Goal: Task Accomplishment & Management: Complete application form

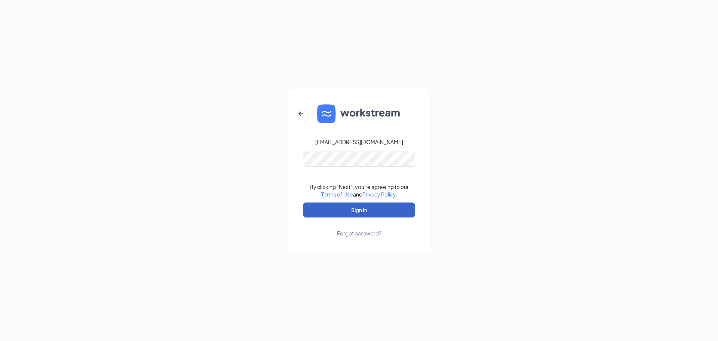
click at [355, 211] on button "Sign In" at bounding box center [359, 209] width 112 height 15
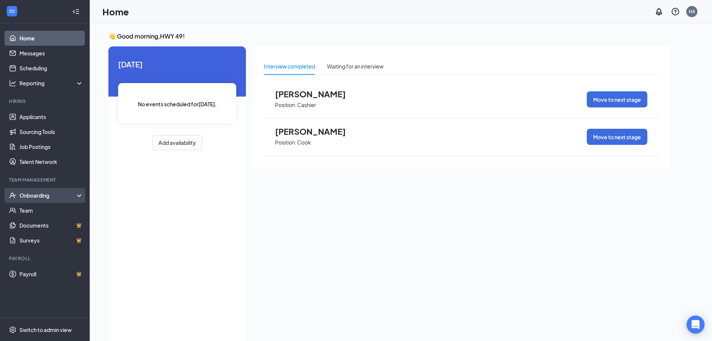
click at [42, 200] on div "Onboarding" at bounding box center [45, 195] width 90 height 15
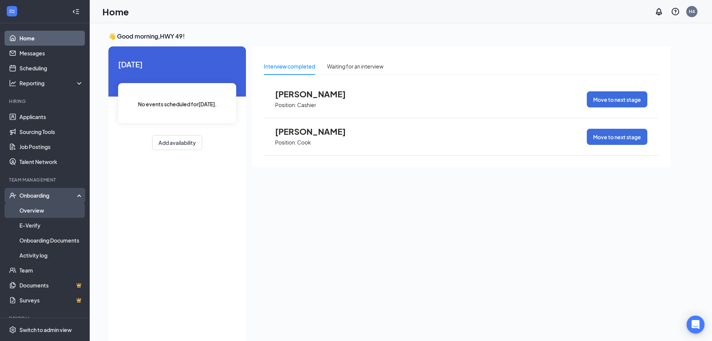
click at [48, 210] on link "Overview" at bounding box center [51, 210] width 64 height 15
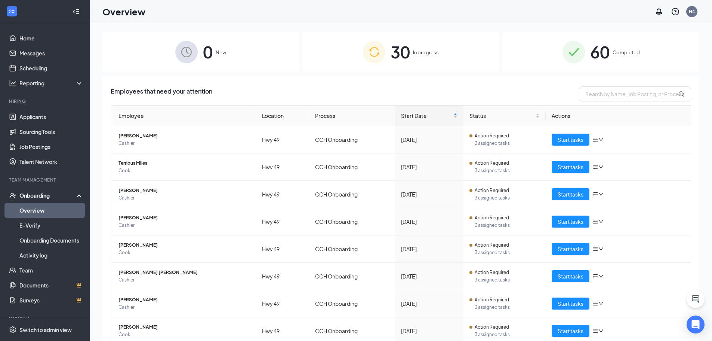
click at [415, 50] on span "In progress" at bounding box center [426, 52] width 26 height 7
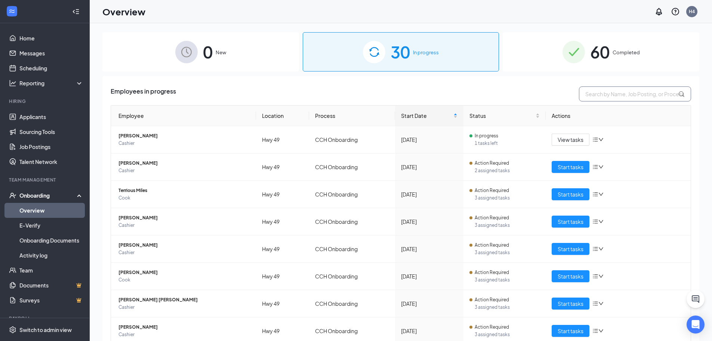
click at [594, 95] on input "text" at bounding box center [635, 93] width 112 height 15
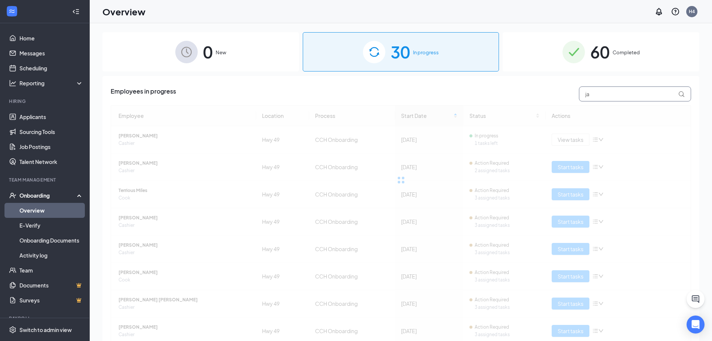
type input "j"
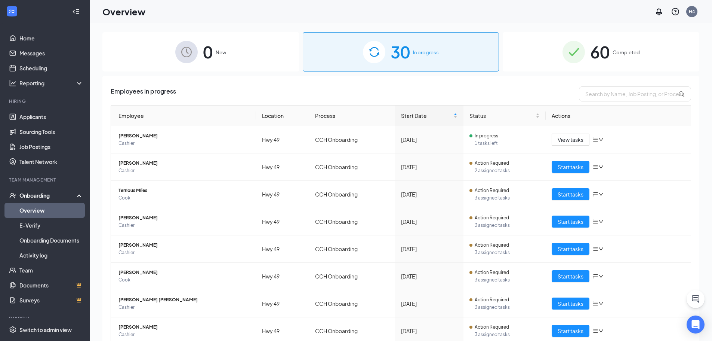
click at [606, 53] on span "60" at bounding box center [600, 52] width 19 height 26
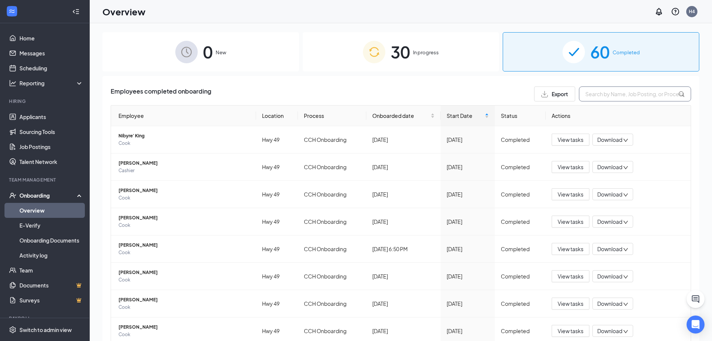
click at [636, 92] on input "text" at bounding box center [635, 93] width 112 height 15
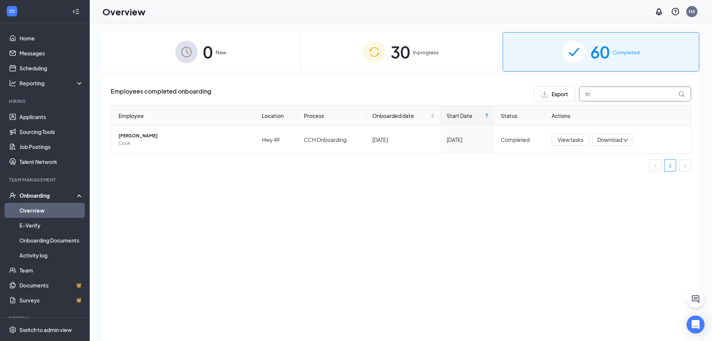
type input "t"
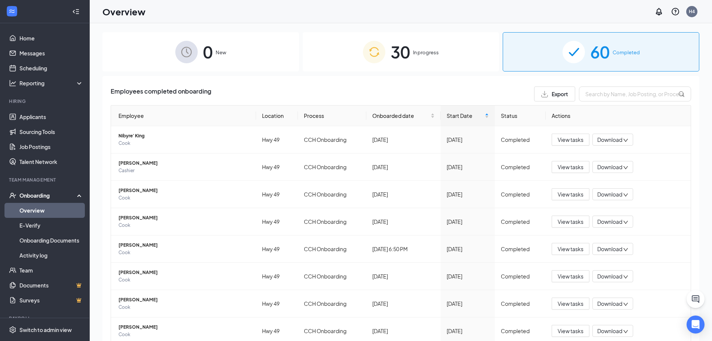
click at [403, 53] on span "30" at bounding box center [400, 52] width 19 height 26
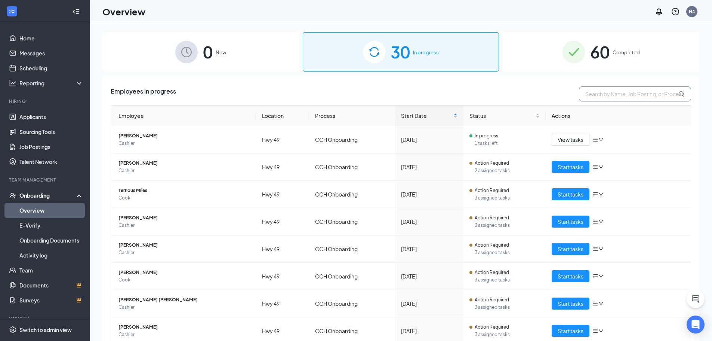
click at [592, 95] on input "text" at bounding box center [635, 93] width 112 height 15
type input "hill"
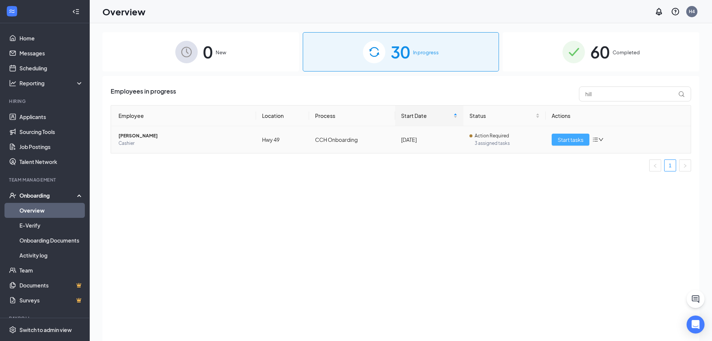
click at [574, 139] on span "Start tasks" at bounding box center [571, 139] width 26 height 8
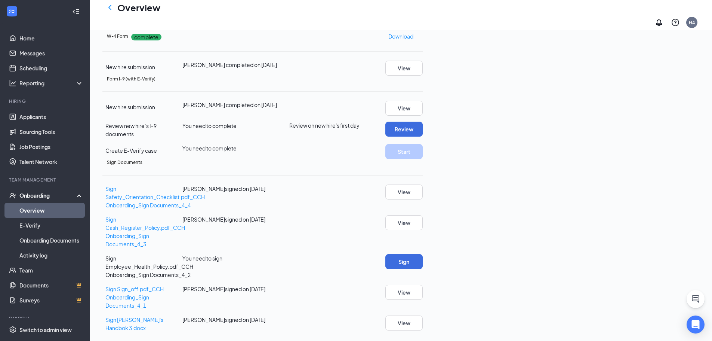
scroll to position [112, 0]
click at [423, 137] on button "Review" at bounding box center [404, 129] width 37 height 15
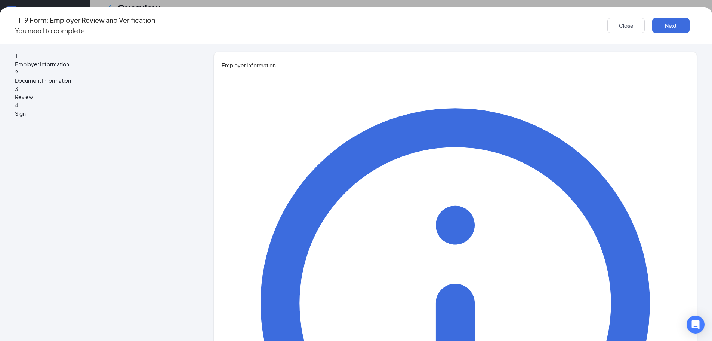
type input "[PERSON_NAME]"
type input "[EMAIL_ADDRESS][DOMAIN_NAME]"
type input "2296991665"
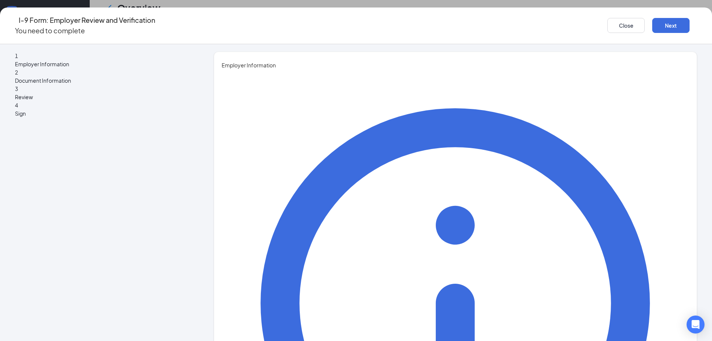
type input "GENERAL MANAGER"
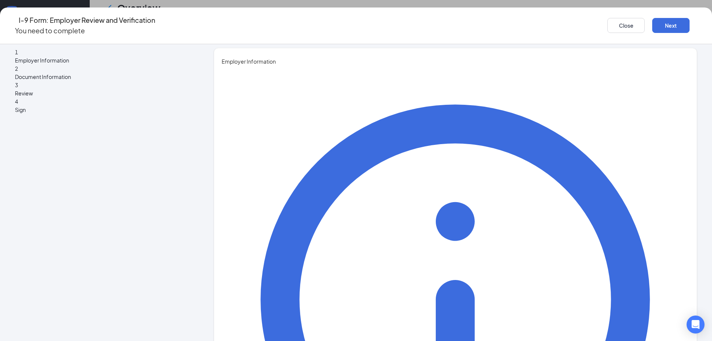
scroll to position [5, 0]
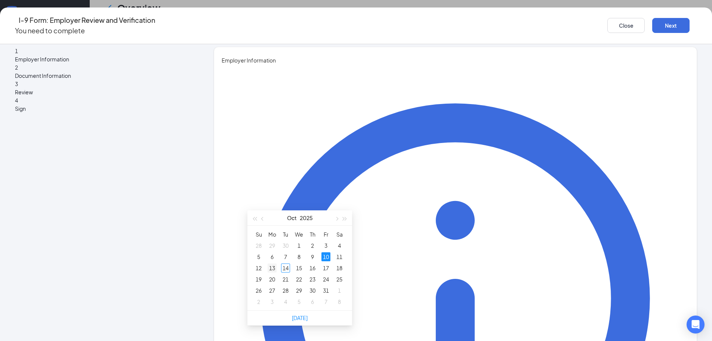
type input "[DATE]"
click at [276, 263] on div "13" at bounding box center [272, 267] width 9 height 9
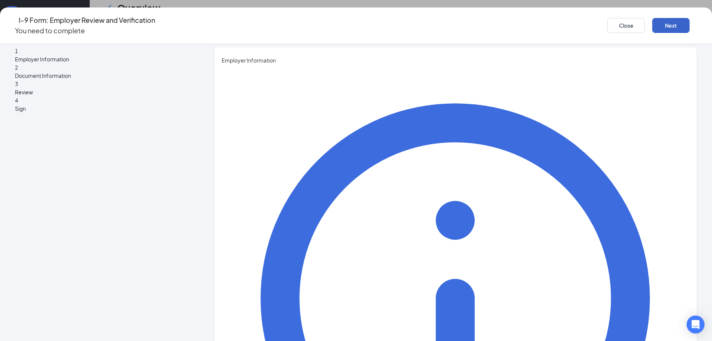
click at [653, 22] on button "Next" at bounding box center [671, 25] width 37 height 15
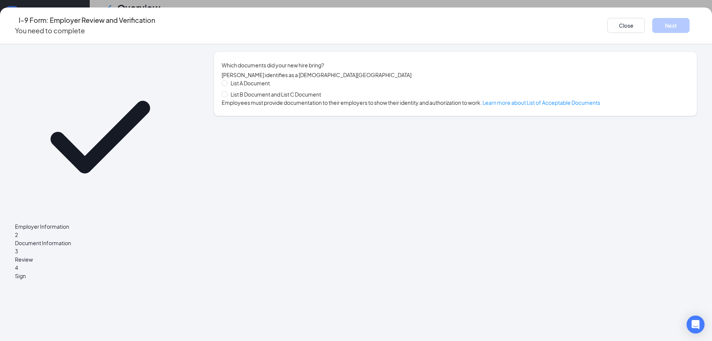
scroll to position [0, 0]
click at [608, 27] on button "Close" at bounding box center [626, 25] width 37 height 15
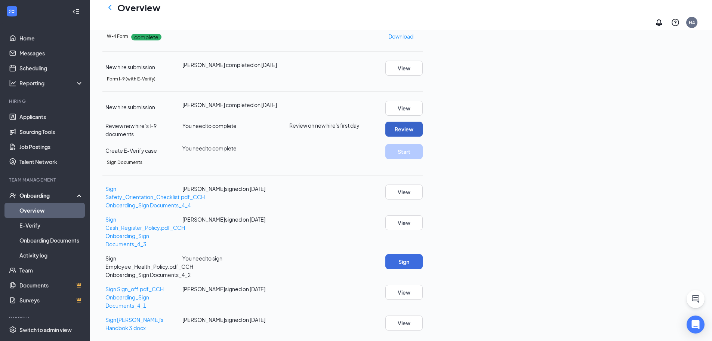
scroll to position [156, 0]
drag, startPoint x: 657, startPoint y: 264, endPoint x: 656, endPoint y: 268, distance: 4.0
click at [423, 265] on div "Sign Safety_Orientation_Checklist.pdf_CCH Onboarding_Sign Documents_4_4 [PERSON…" at bounding box center [262, 257] width 321 height 147
click at [423, 269] on button "Sign" at bounding box center [404, 261] width 37 height 15
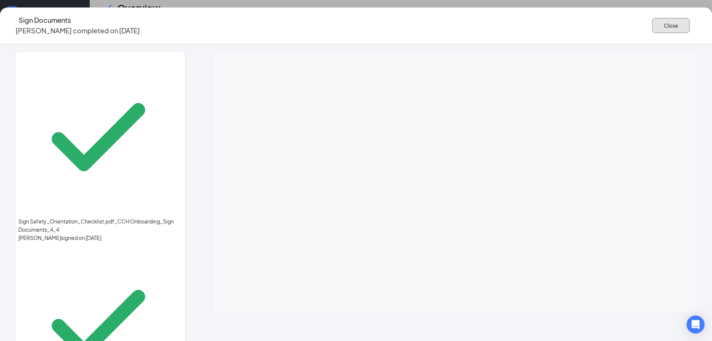
click at [653, 18] on button "Close" at bounding box center [671, 25] width 37 height 15
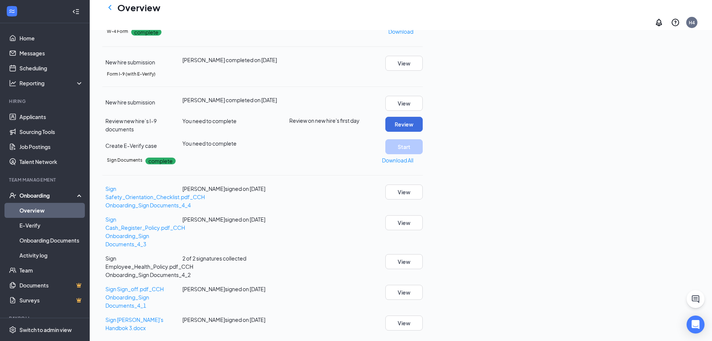
click at [39, 212] on link "Overview" at bounding box center [51, 210] width 64 height 15
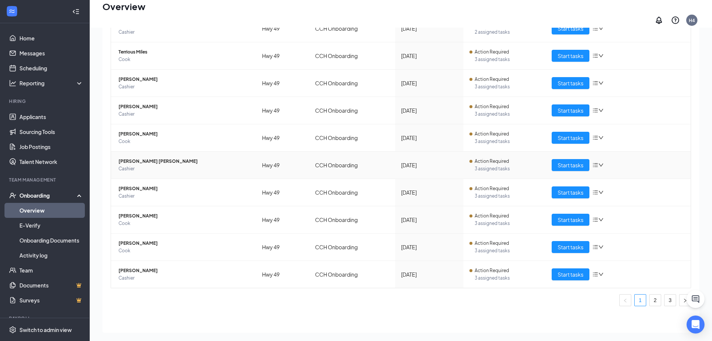
scroll to position [84, 0]
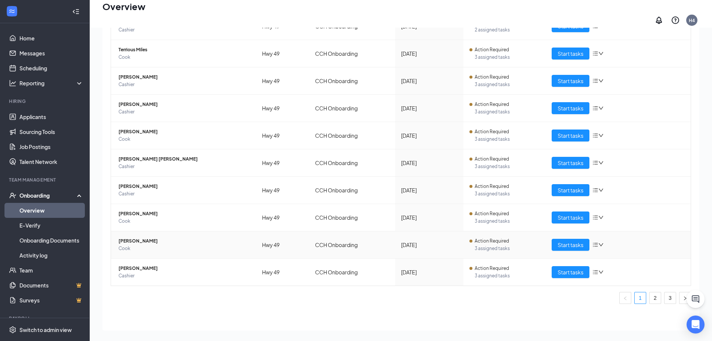
click at [594, 243] on icon "bars" at bounding box center [596, 245] width 5 height 4
click at [613, 280] on div "Remove from onboarding" at bounding box center [626, 276] width 64 height 8
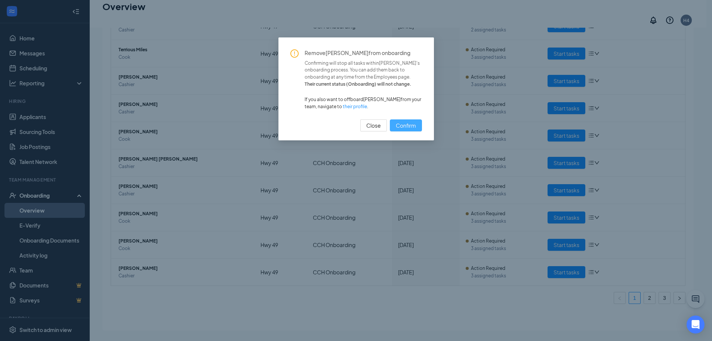
click at [408, 126] on span "Confirm" at bounding box center [406, 125] width 20 height 8
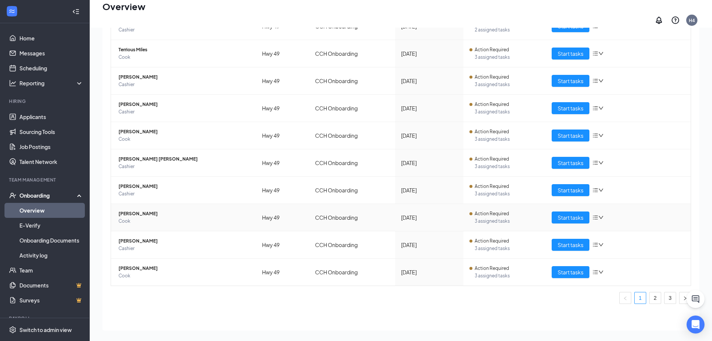
click at [594, 214] on icon "bars" at bounding box center [596, 217] width 6 height 6
click at [613, 253] on div "Remove from onboarding" at bounding box center [626, 249] width 64 height 8
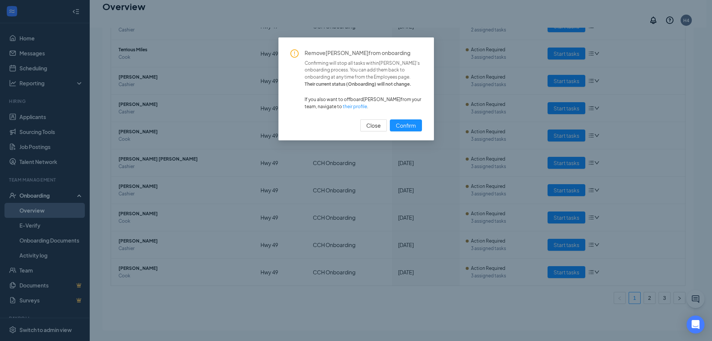
click at [390, 119] on button "Confirm" at bounding box center [406, 125] width 32 height 12
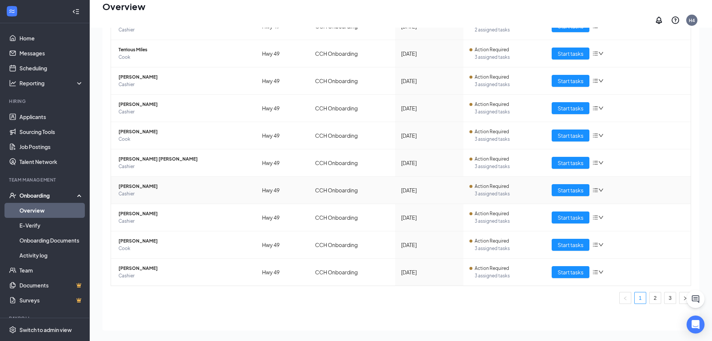
click at [599, 187] on icon "down" at bounding box center [601, 189] width 5 height 5
click at [620, 226] on div "Remove from onboarding" at bounding box center [626, 221] width 64 height 8
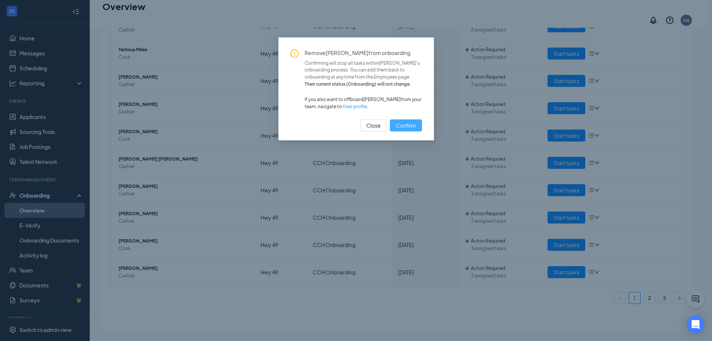
click at [408, 129] on button "Confirm" at bounding box center [406, 125] width 32 height 12
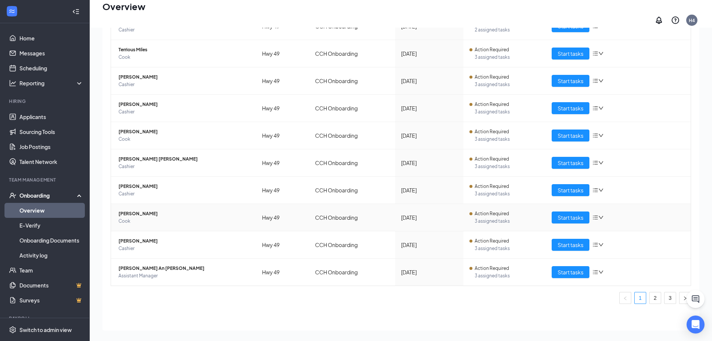
click at [594, 214] on icon "bars" at bounding box center [596, 217] width 6 height 6
click at [607, 253] on div "Remove from onboarding" at bounding box center [626, 249] width 64 height 8
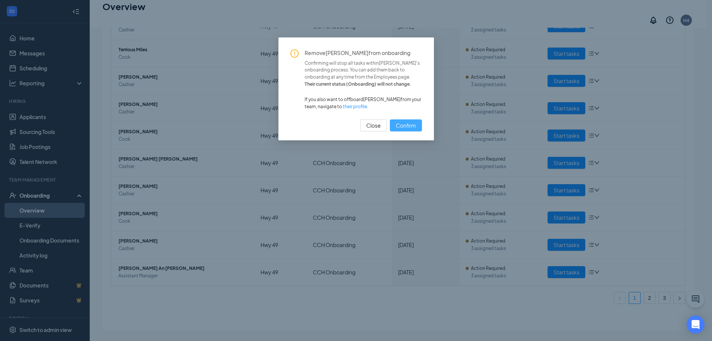
click at [398, 121] on button "Confirm" at bounding box center [406, 125] width 32 height 12
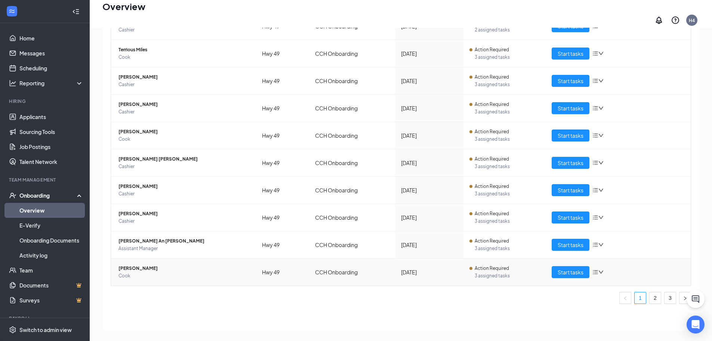
click at [595, 270] on div at bounding box center [598, 272] width 11 height 6
click at [615, 307] on div "Remove from onboarding" at bounding box center [626, 303] width 64 height 8
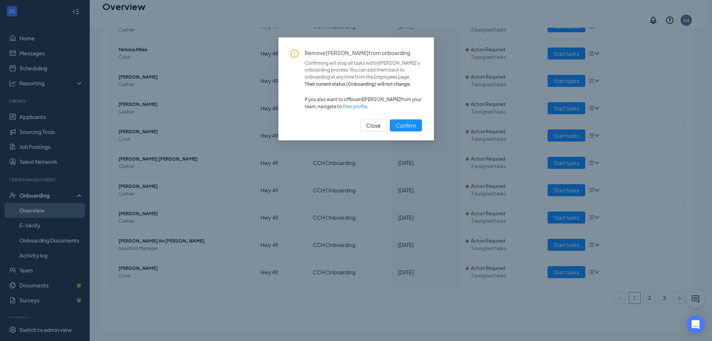
click at [390, 119] on button "Confirm" at bounding box center [406, 125] width 32 height 12
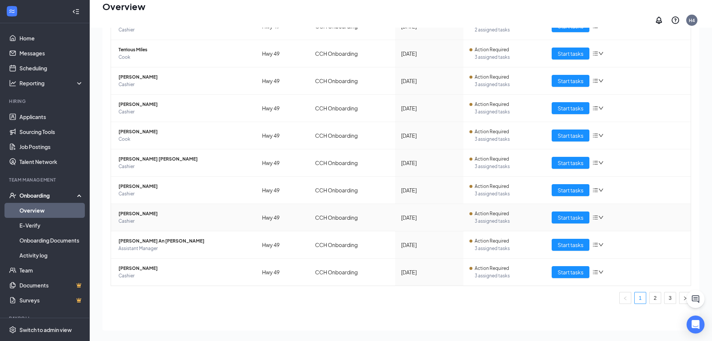
click at [594, 215] on icon "bars" at bounding box center [596, 217] width 5 height 4
click at [619, 253] on div "Remove from onboarding" at bounding box center [626, 249] width 64 height 8
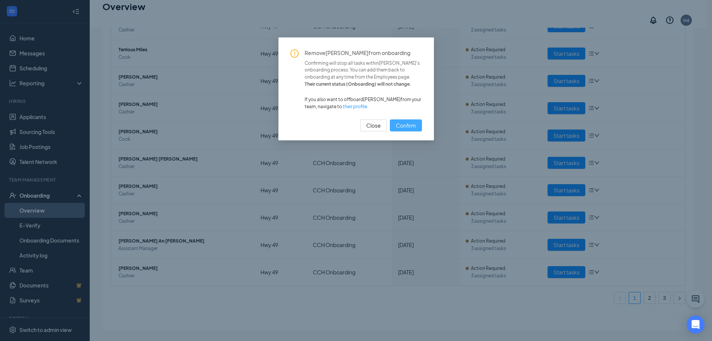
click at [410, 121] on span "Confirm" at bounding box center [406, 125] width 20 height 8
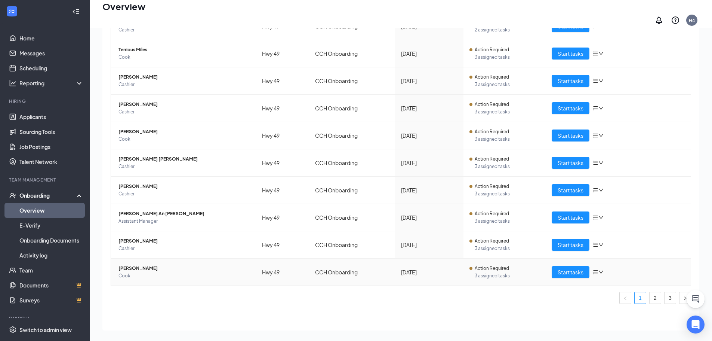
click at [593, 269] on icon "bars" at bounding box center [596, 272] width 6 height 6
click at [613, 307] on div "Remove from onboarding" at bounding box center [626, 303] width 64 height 8
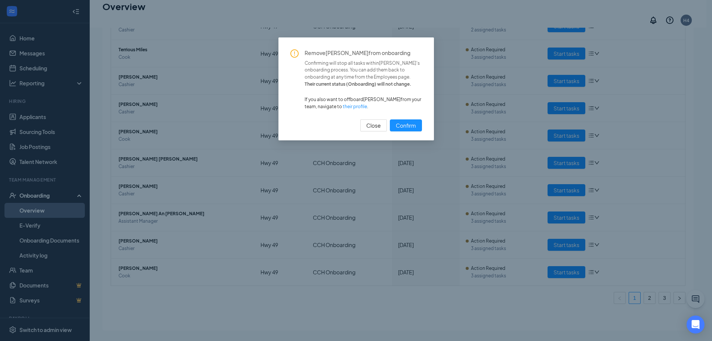
click at [390, 119] on button "Confirm" at bounding box center [406, 125] width 32 height 12
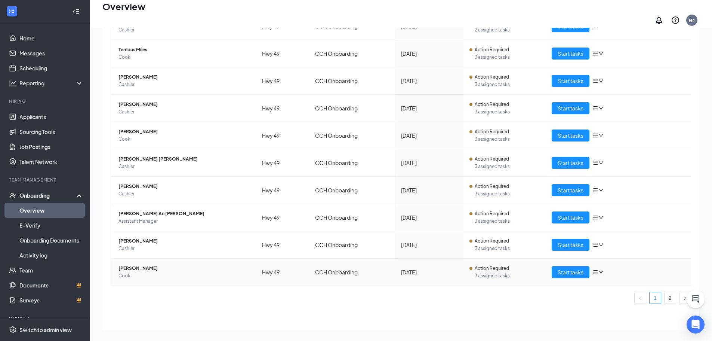
click at [594, 269] on icon "bars" at bounding box center [596, 272] width 6 height 6
click at [611, 307] on div "Remove from onboarding" at bounding box center [626, 303] width 64 height 8
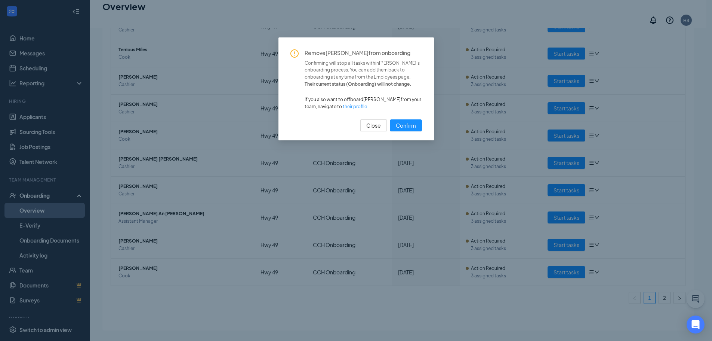
click at [390, 119] on button "Confirm" at bounding box center [406, 125] width 32 height 12
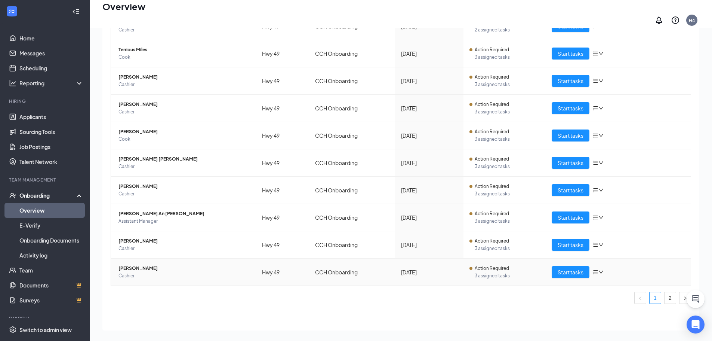
click at [594, 269] on icon "bars" at bounding box center [596, 272] width 6 height 6
click at [622, 307] on div "Remove from onboarding" at bounding box center [626, 303] width 64 height 8
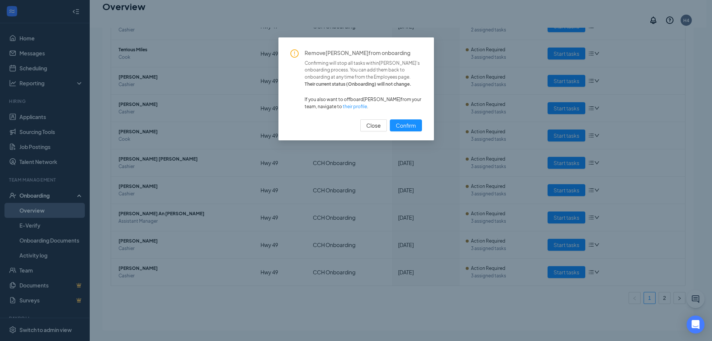
click at [390, 119] on button "Confirm" at bounding box center [406, 125] width 32 height 12
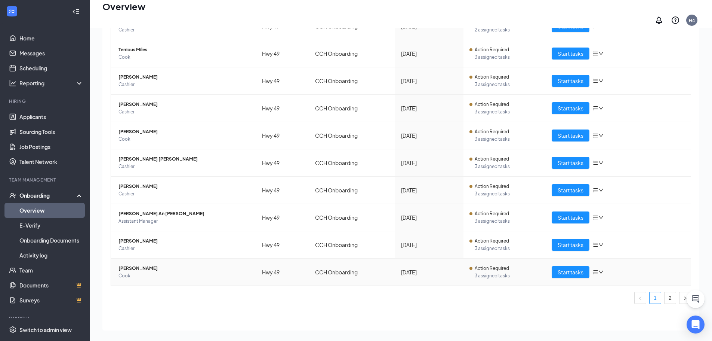
click at [597, 271] on div "Start tasks" at bounding box center [618, 272] width 133 height 12
click at [599, 269] on icon "down" at bounding box center [601, 271] width 5 height 5
click at [607, 307] on div "Remove from onboarding" at bounding box center [626, 303] width 64 height 8
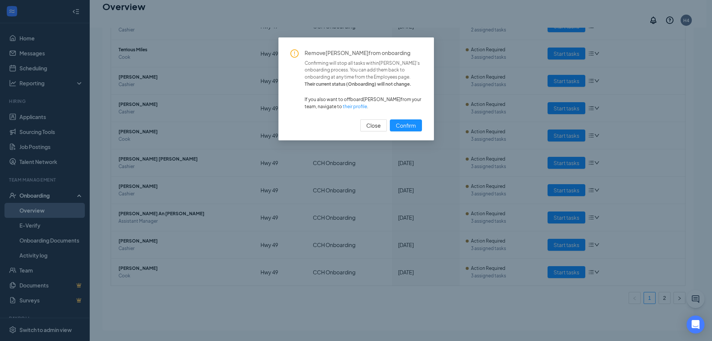
click at [390, 119] on button "Confirm" at bounding box center [406, 125] width 32 height 12
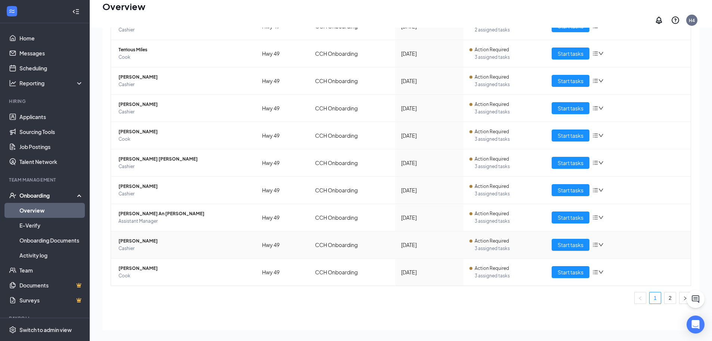
click at [599, 242] on icon "down" at bounding box center [601, 244] width 5 height 5
click at [615, 280] on div "Remove from onboarding" at bounding box center [626, 276] width 64 height 8
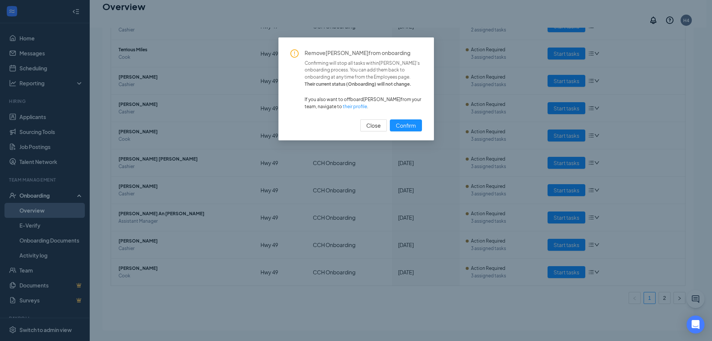
click at [390, 119] on button "Confirm" at bounding box center [406, 125] width 32 height 12
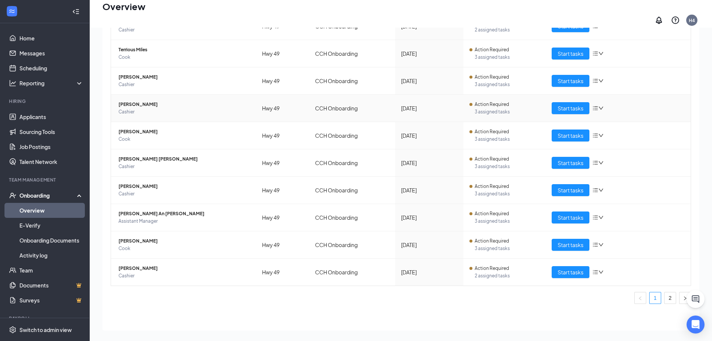
scroll to position [9, 0]
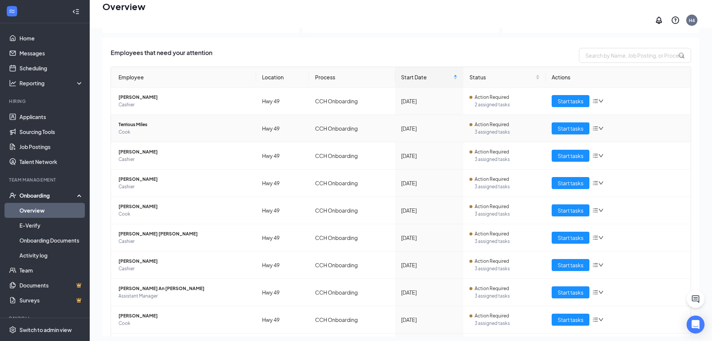
click at [593, 125] on icon "bars" at bounding box center [596, 128] width 6 height 6
click at [612, 164] on div "Remove from onboarding" at bounding box center [626, 160] width 64 height 8
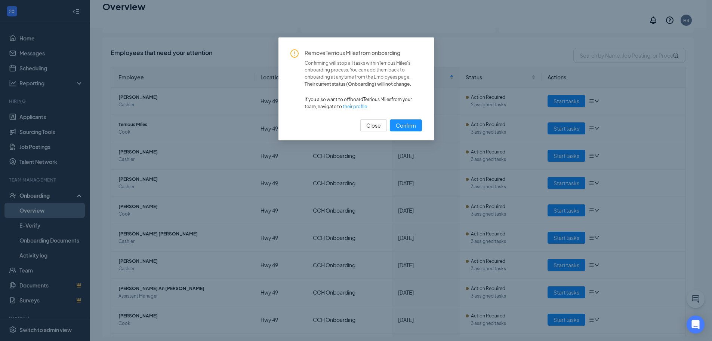
click at [390, 119] on button "Confirm" at bounding box center [406, 125] width 32 height 12
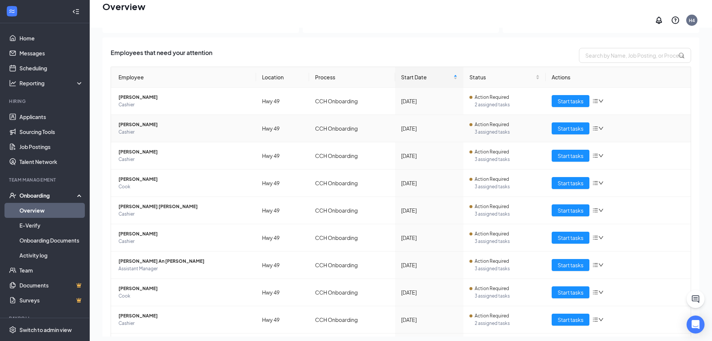
click at [595, 125] on icon "bars" at bounding box center [596, 128] width 6 height 6
click at [609, 164] on div "Remove from onboarding" at bounding box center [626, 160] width 64 height 8
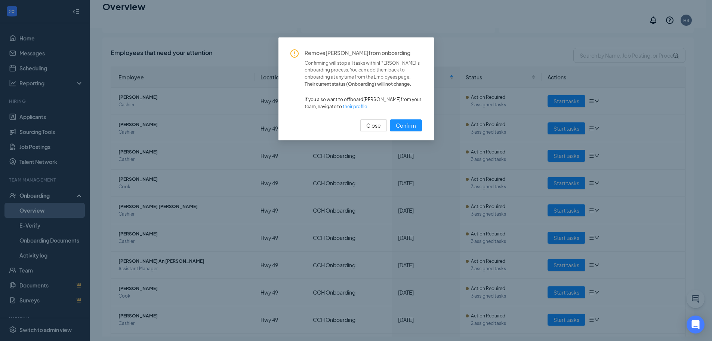
click at [390, 119] on button "Confirm" at bounding box center [406, 125] width 32 height 12
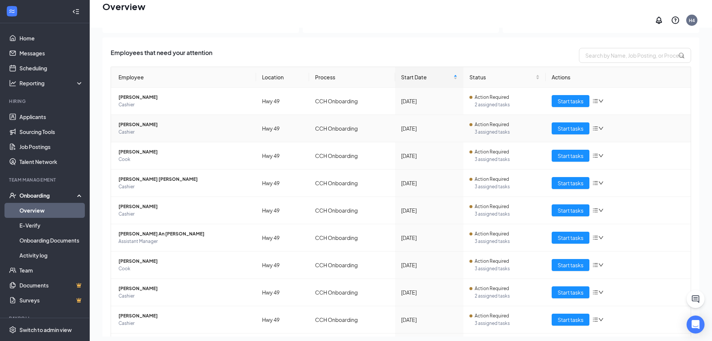
click at [599, 126] on icon "down" at bounding box center [601, 128] width 5 height 5
click at [608, 164] on div "Remove from onboarding" at bounding box center [626, 160] width 64 height 8
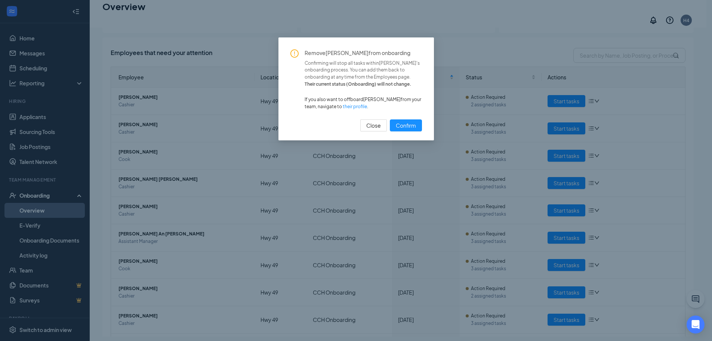
click at [390, 119] on button "Confirm" at bounding box center [406, 125] width 32 height 12
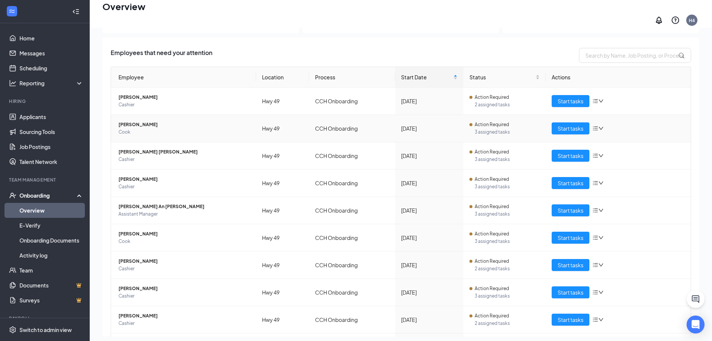
click at [599, 126] on icon "down" at bounding box center [601, 128] width 5 height 5
click at [609, 164] on div "Remove from onboarding" at bounding box center [626, 160] width 64 height 8
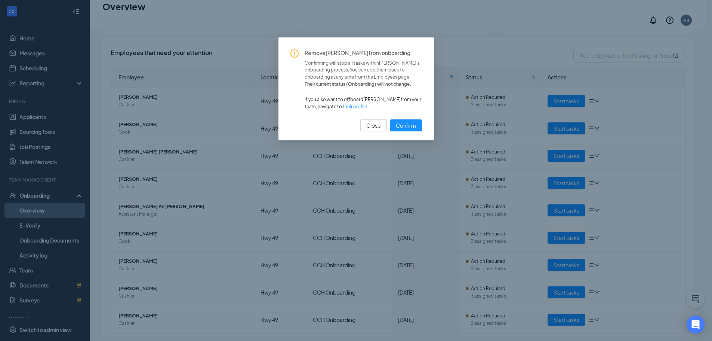
click at [390, 119] on button "Confirm" at bounding box center [406, 125] width 32 height 12
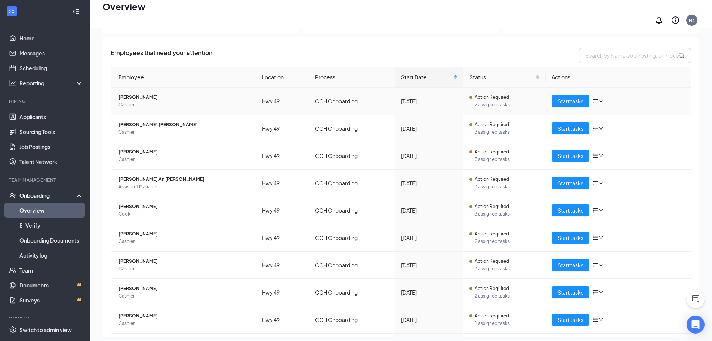
click at [593, 99] on icon "bars" at bounding box center [596, 101] width 6 height 6
click at [631, 197] on td "Start tasks" at bounding box center [618, 210] width 145 height 27
click at [136, 94] on span "[PERSON_NAME]" at bounding box center [185, 97] width 132 height 7
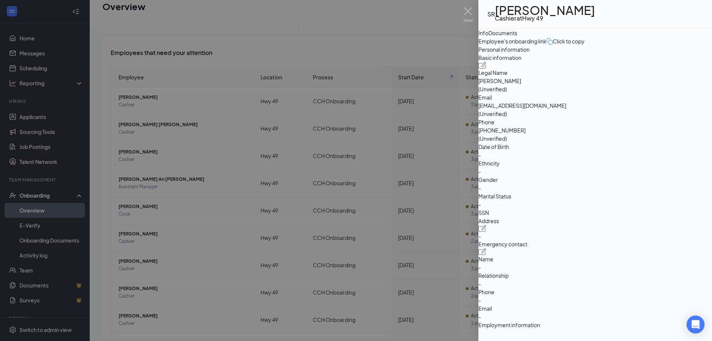
click at [518, 37] on div "Documents" at bounding box center [503, 33] width 29 height 8
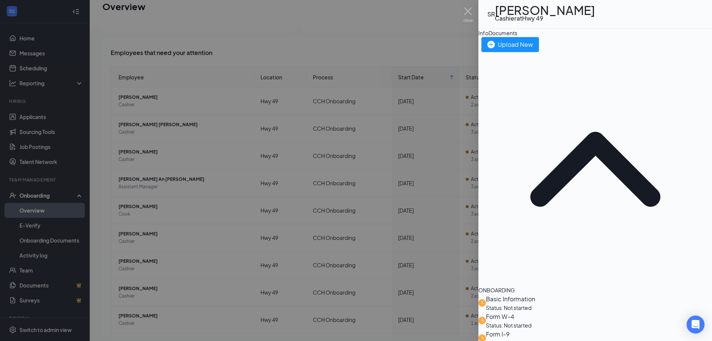
click at [465, 13] on img at bounding box center [468, 14] width 9 height 15
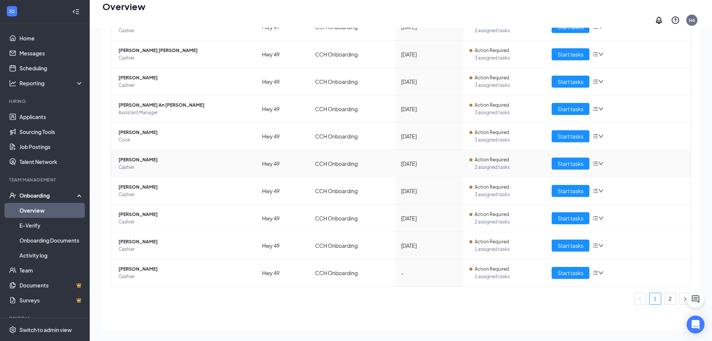
scroll to position [84, 0]
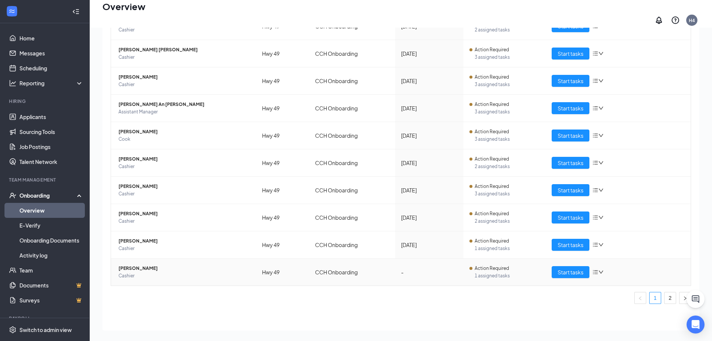
click at [599, 269] on icon "down" at bounding box center [601, 271] width 5 height 5
click at [561, 268] on span "Start tasks" at bounding box center [571, 272] width 26 height 8
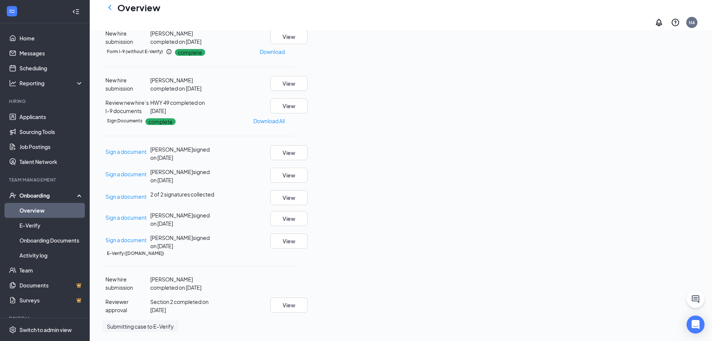
scroll to position [221, 0]
click at [294, 253] on icon "Ellipses" at bounding box center [294, 253] width 0 height 0
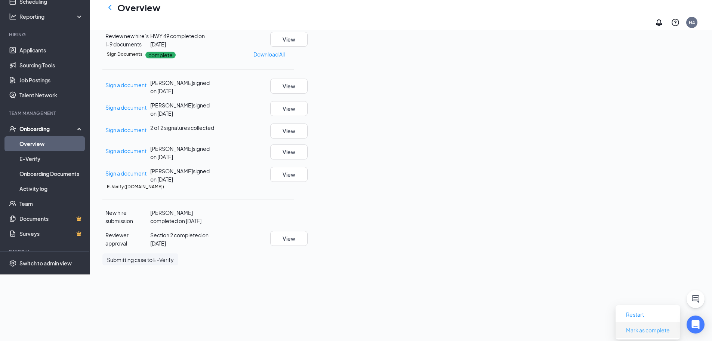
click at [663, 326] on span "Mark as complete" at bounding box center [648, 330] width 44 height 8
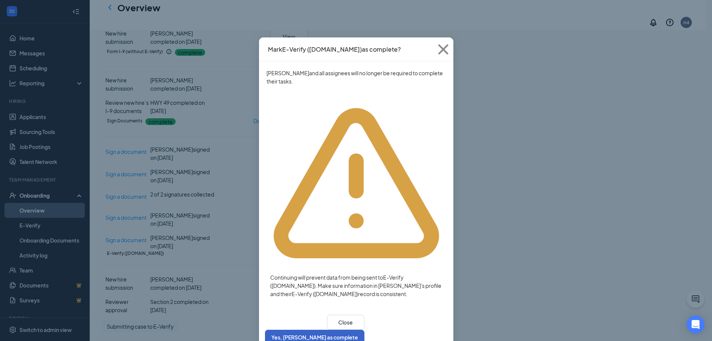
click at [365, 329] on button "Yes, [PERSON_NAME] as complete" at bounding box center [314, 336] width 99 height 15
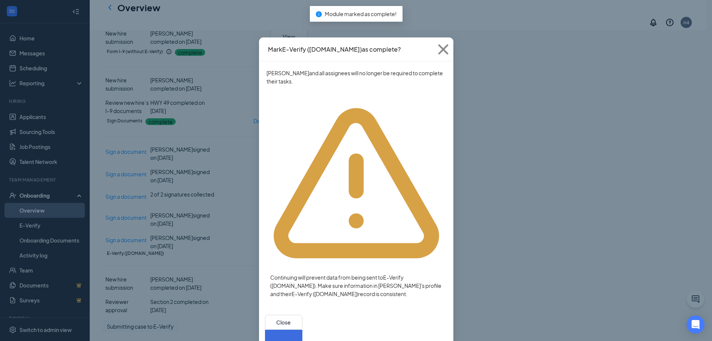
click at [303, 315] on div "Close" at bounding box center [283, 330] width 37 height 30
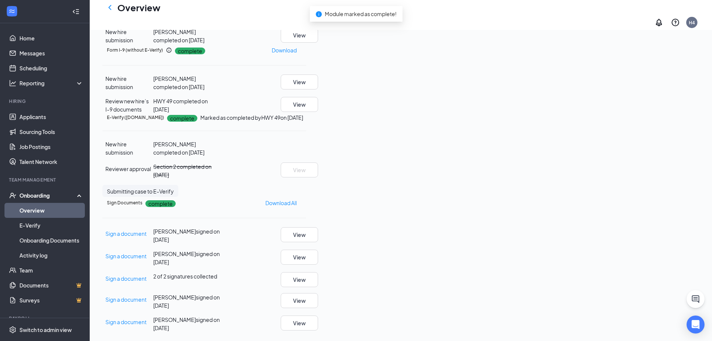
scroll to position [0, 0]
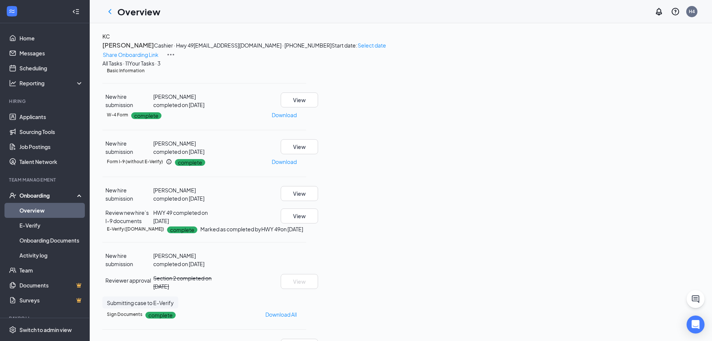
click at [38, 209] on link "Overview" at bounding box center [51, 210] width 64 height 15
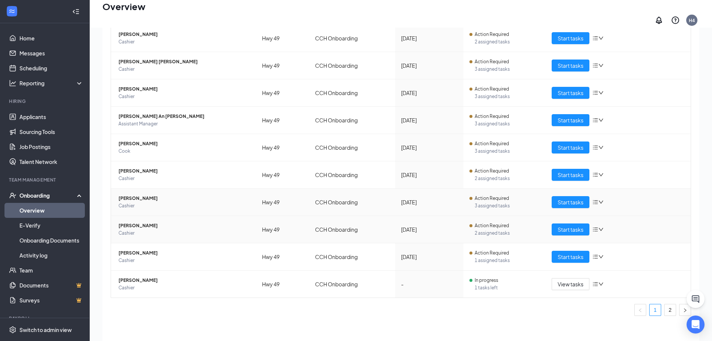
scroll to position [34, 0]
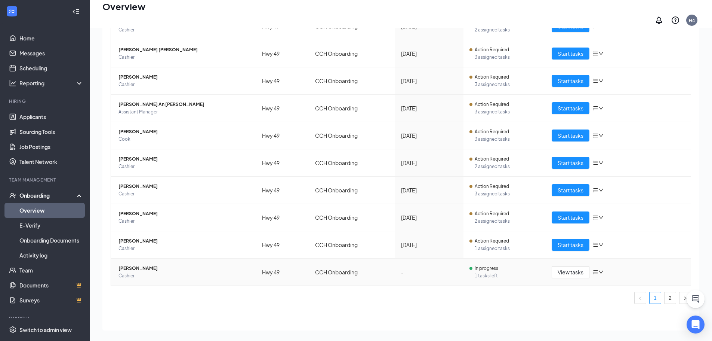
click at [594, 270] on icon "bars" at bounding box center [596, 272] width 5 height 4
click at [617, 239] on div "Start tasks" at bounding box center [618, 245] width 133 height 12
click at [594, 243] on icon "bars" at bounding box center [596, 245] width 5 height 4
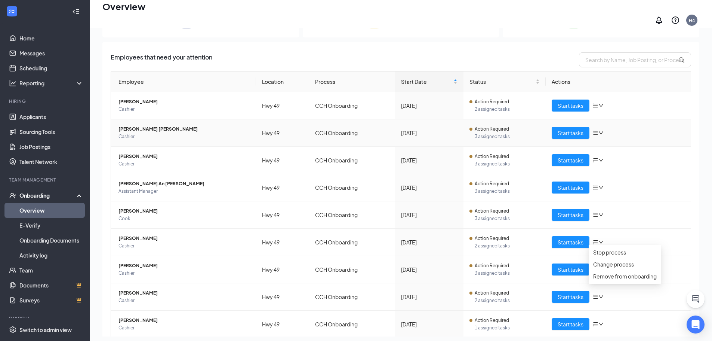
scroll to position [0, 0]
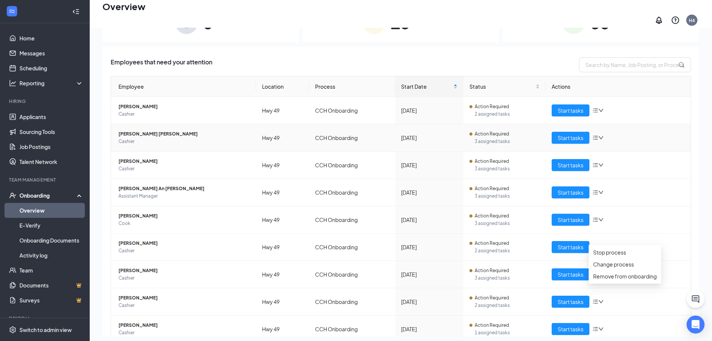
click at [599, 135] on icon "down" at bounding box center [601, 137] width 5 height 5
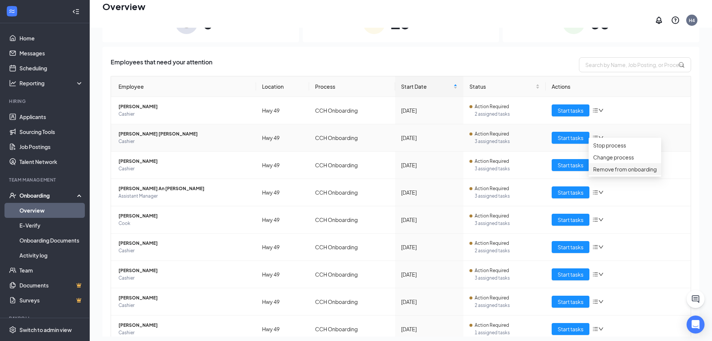
click at [617, 173] on div "Remove from onboarding" at bounding box center [626, 169] width 64 height 8
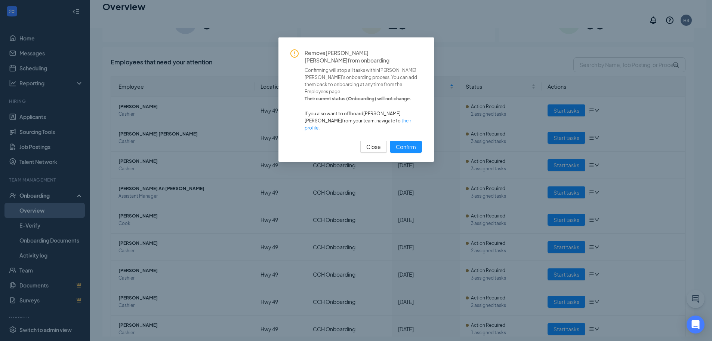
click at [390, 141] on button "Confirm" at bounding box center [406, 147] width 32 height 12
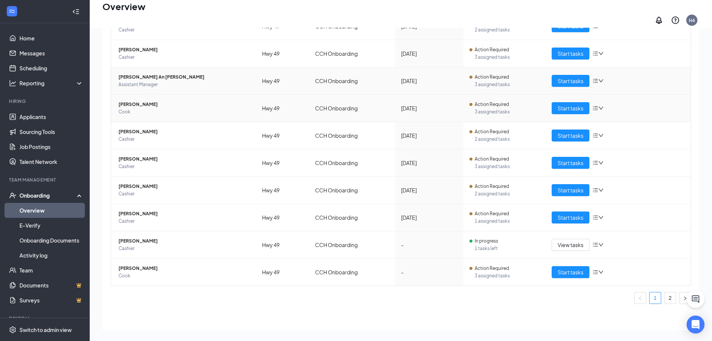
scroll to position [47, 0]
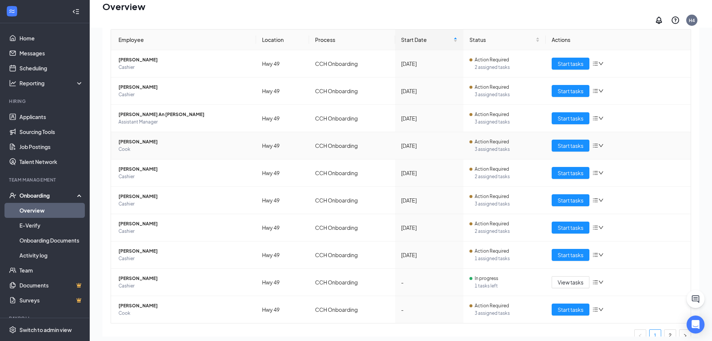
click at [599, 143] on icon "down" at bounding box center [601, 145] width 5 height 5
click at [559, 141] on span "Start tasks" at bounding box center [571, 145] width 26 height 8
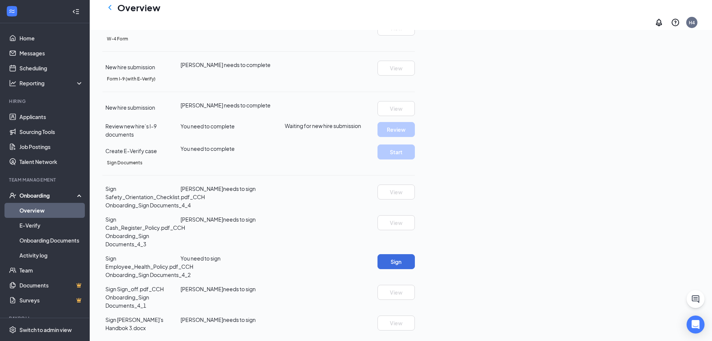
scroll to position [153, 0]
click at [415, 269] on button "Sign" at bounding box center [396, 261] width 37 height 15
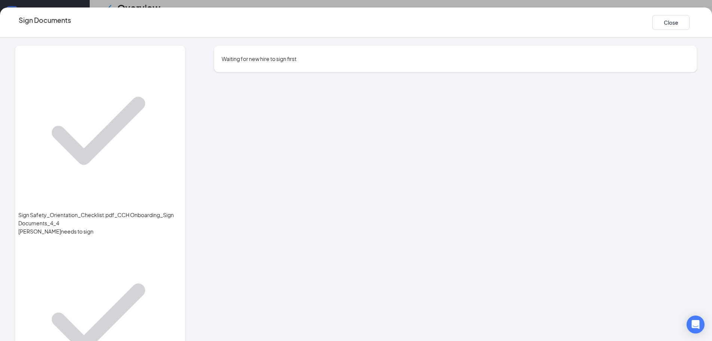
drag, startPoint x: 306, startPoint y: 52, endPoint x: 332, endPoint y: 49, distance: 25.6
click at [297, 55] on span "Waiting for new hire to sign first" at bounding box center [259, 58] width 75 height 7
click at [698, 22] on icon "Ellipses" at bounding box center [698, 22] width 0 height 0
click at [634, 106] on span "Mark as complete" at bounding box center [652, 110] width 44 height 8
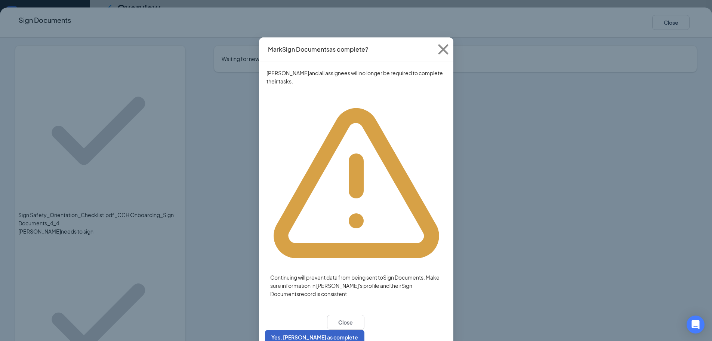
click at [365, 329] on button "Yes, [PERSON_NAME] as complete" at bounding box center [314, 336] width 99 height 15
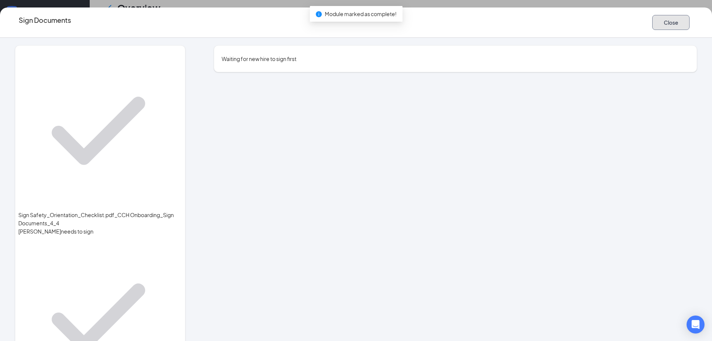
click at [653, 25] on button "Close" at bounding box center [671, 22] width 37 height 15
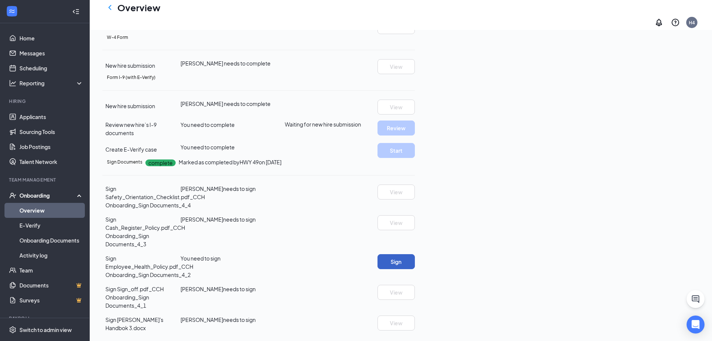
scroll to position [116, 0]
click at [415, 77] on icon "Ellipses" at bounding box center [415, 77] width 0 height 0
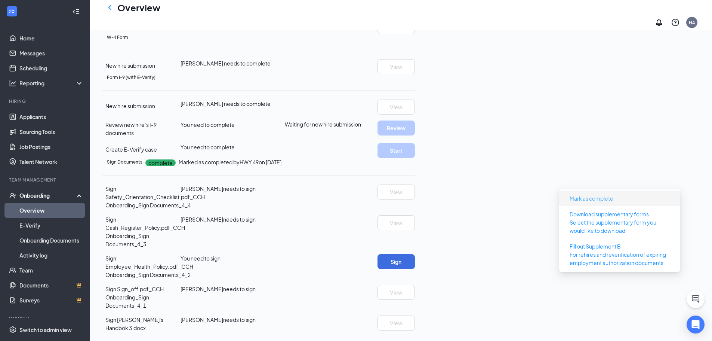
click at [612, 194] on span "Mark as complete" at bounding box center [592, 198] width 44 height 8
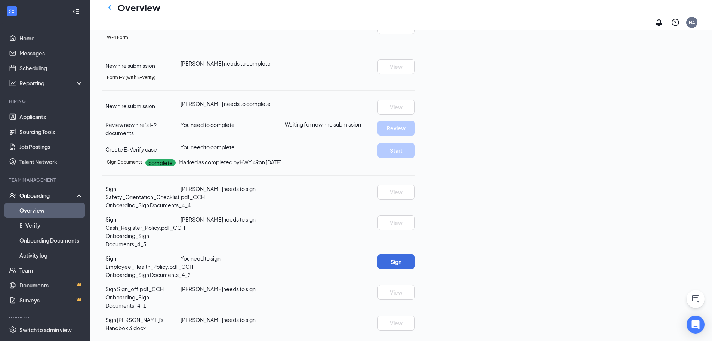
click at [361, 128] on span "Waiting for new hire submission" at bounding box center [323, 123] width 76 height 7
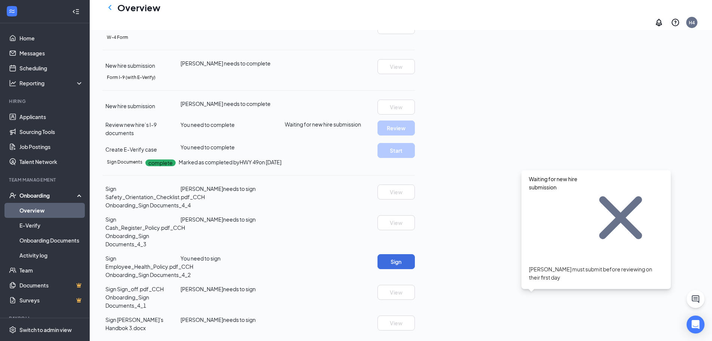
click at [658, 175] on icon "Cross" at bounding box center [621, 218] width 86 height 86
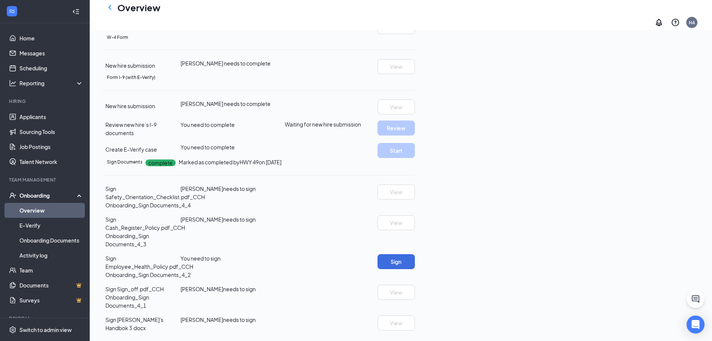
click at [415, 77] on icon "Ellipses" at bounding box center [415, 77] width 0 height 0
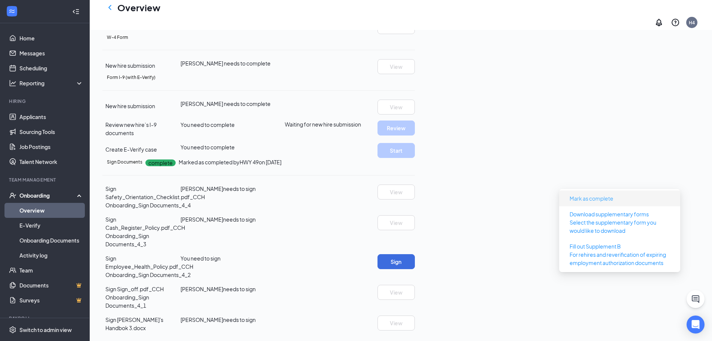
click at [603, 194] on span "Mark as complete" at bounding box center [592, 198] width 44 height 8
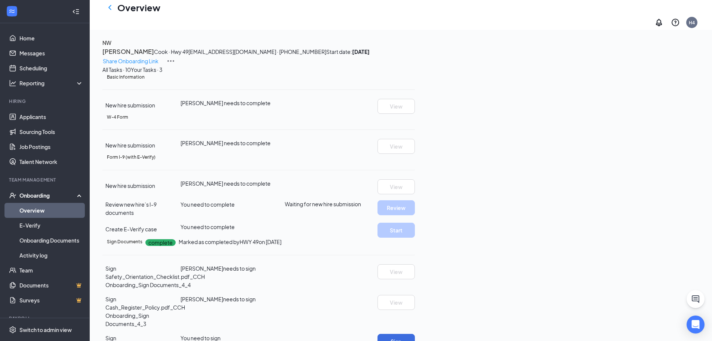
scroll to position [0, 0]
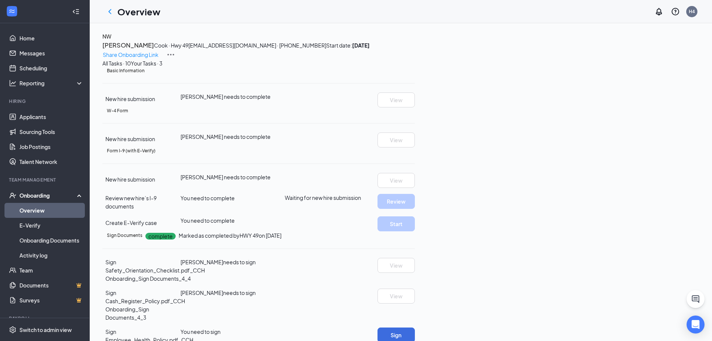
click at [43, 211] on link "Overview" at bounding box center [51, 210] width 64 height 15
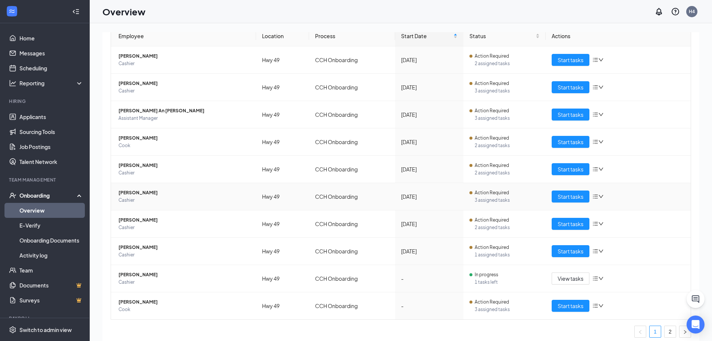
scroll to position [84, 0]
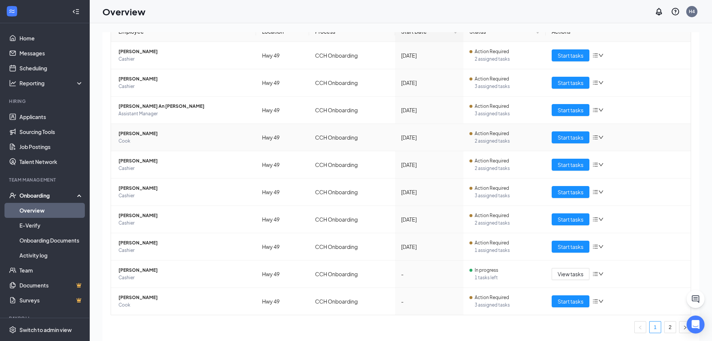
click at [594, 138] on icon "bars" at bounding box center [596, 137] width 6 height 6
click at [612, 177] on div "Remove from onboarding" at bounding box center [626, 173] width 64 height 8
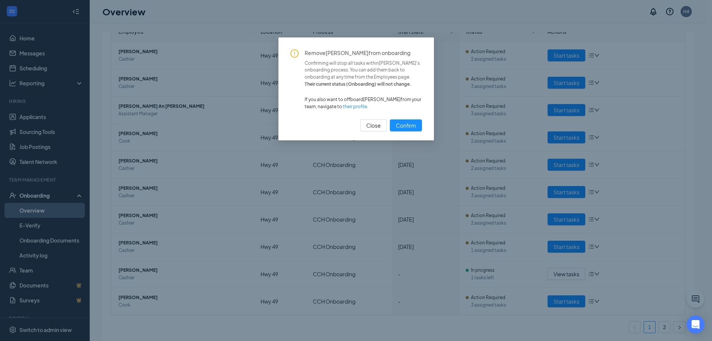
click at [390, 119] on button "Confirm" at bounding box center [406, 125] width 32 height 12
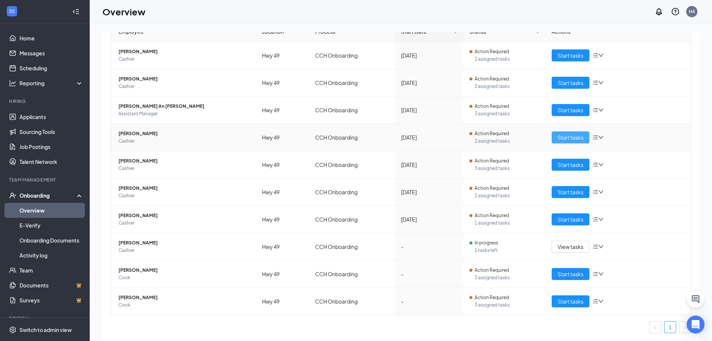
click at [579, 137] on span "Start tasks" at bounding box center [571, 137] width 26 height 8
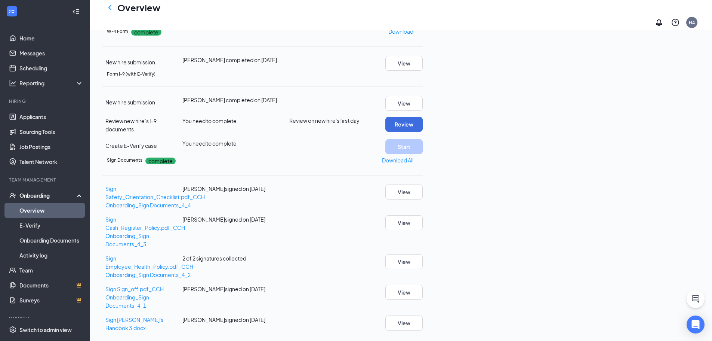
scroll to position [150, 0]
click at [37, 212] on link "Overview" at bounding box center [51, 210] width 64 height 15
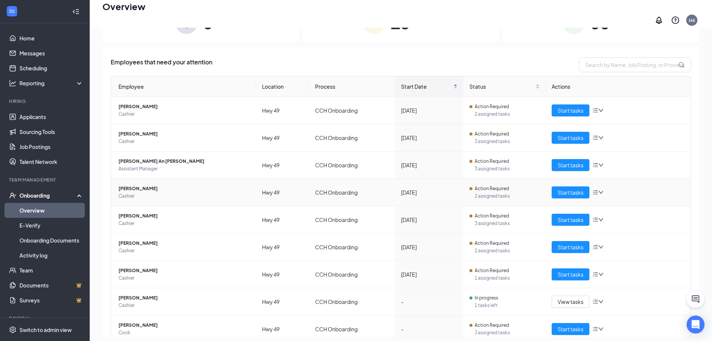
click at [599, 190] on icon "down" at bounding box center [601, 192] width 5 height 5
click at [608, 228] on div "Remove from onboarding" at bounding box center [626, 224] width 64 height 8
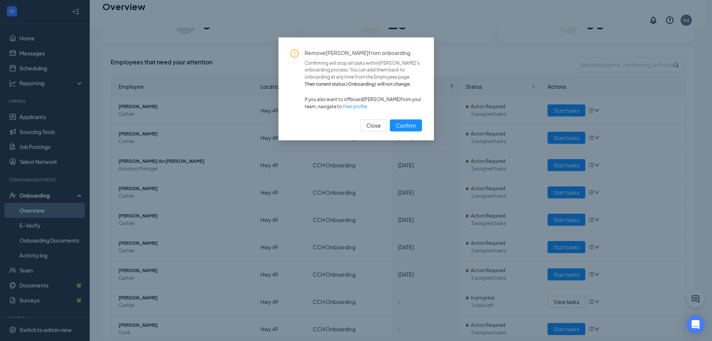
click at [390, 119] on button "Confirm" at bounding box center [406, 125] width 32 height 12
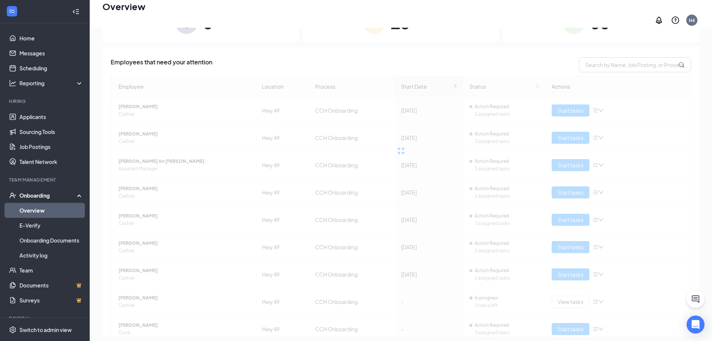
click at [591, 104] on div at bounding box center [401, 151] width 581 height 150
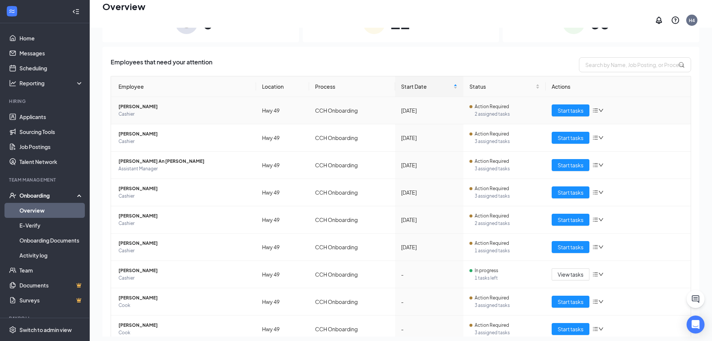
click at [599, 108] on icon "down" at bounding box center [601, 110] width 5 height 5
click at [616, 146] on div "Remove from onboarding" at bounding box center [626, 142] width 64 height 8
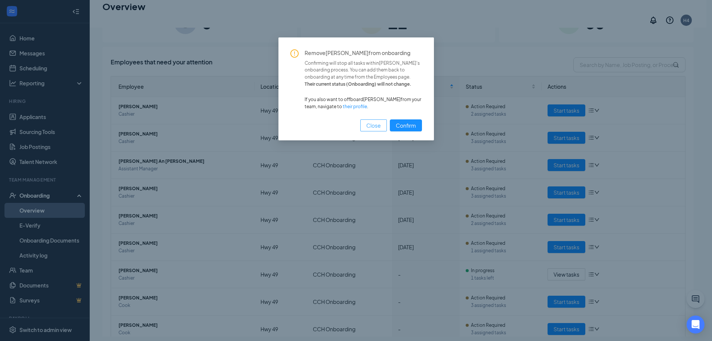
click at [384, 122] on button "Close" at bounding box center [374, 125] width 27 height 12
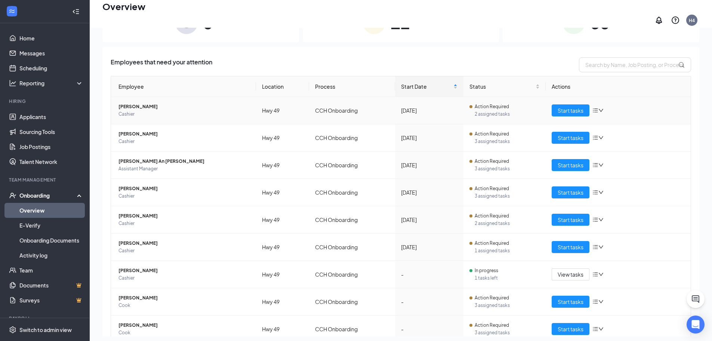
click at [595, 107] on icon "bars" at bounding box center [596, 110] width 6 height 6
click at [606, 121] on div "Stop process" at bounding box center [626, 118] width 64 height 8
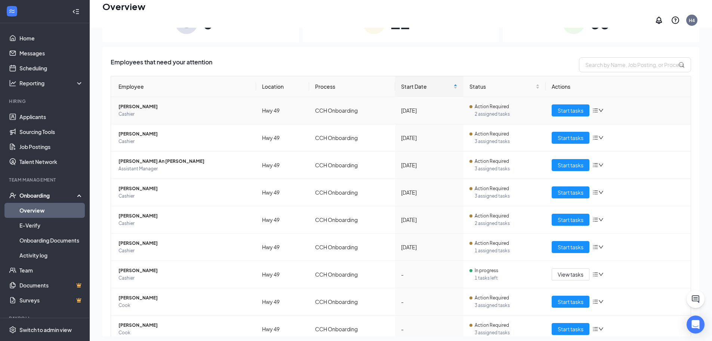
click at [593, 107] on icon "bars" at bounding box center [596, 110] width 6 height 6
click at [607, 146] on div "Remove from onboarding" at bounding box center [626, 142] width 64 height 8
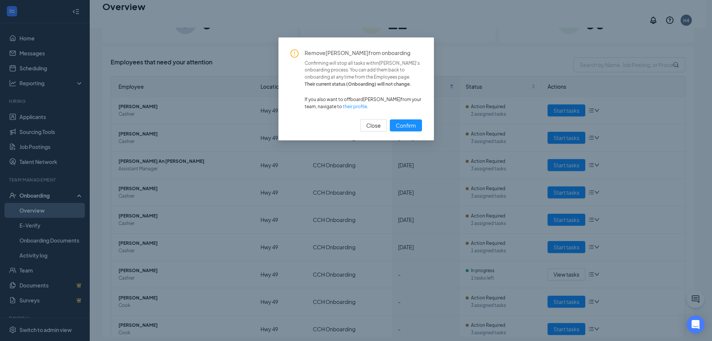
click at [390, 119] on button "Confirm" at bounding box center [406, 125] width 32 height 12
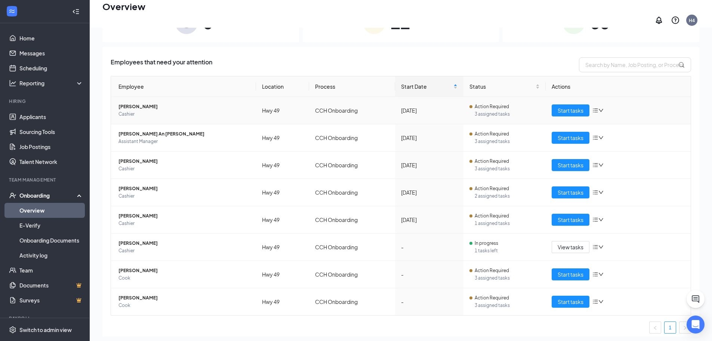
click at [599, 108] on icon "down" at bounding box center [601, 110] width 5 height 5
click at [606, 146] on div "Remove from onboarding" at bounding box center [626, 142] width 64 height 8
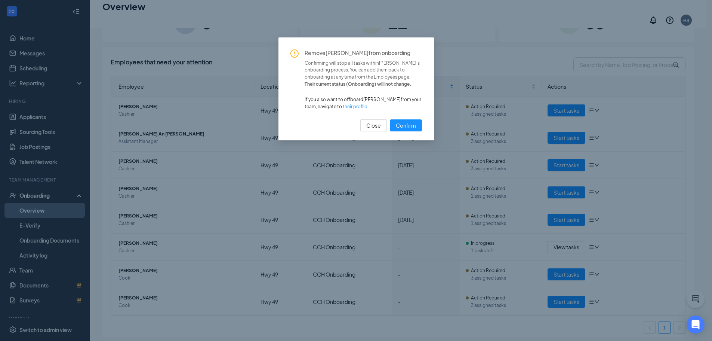
click at [390, 119] on button "Confirm" at bounding box center [406, 125] width 32 height 12
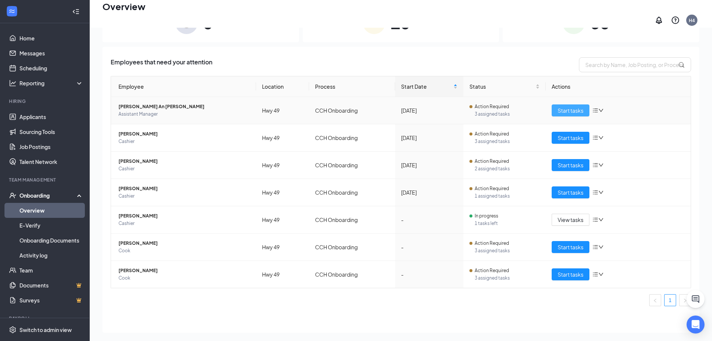
click at [560, 106] on span "Start tasks" at bounding box center [571, 110] width 26 height 8
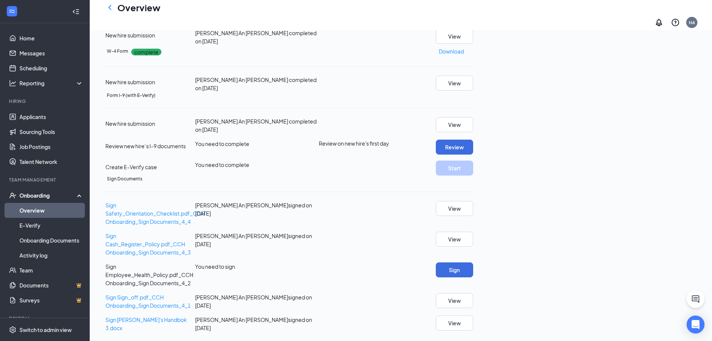
scroll to position [156, 0]
click at [473, 154] on button "Review" at bounding box center [454, 147] width 37 height 15
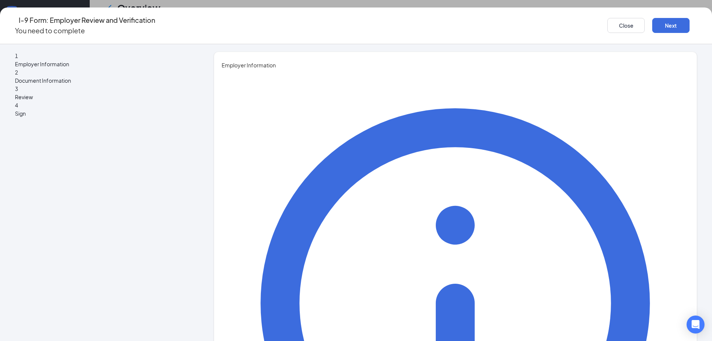
type input "[PERSON_NAME]"
type input "[EMAIL_ADDRESS][DOMAIN_NAME]"
type input "2296991665"
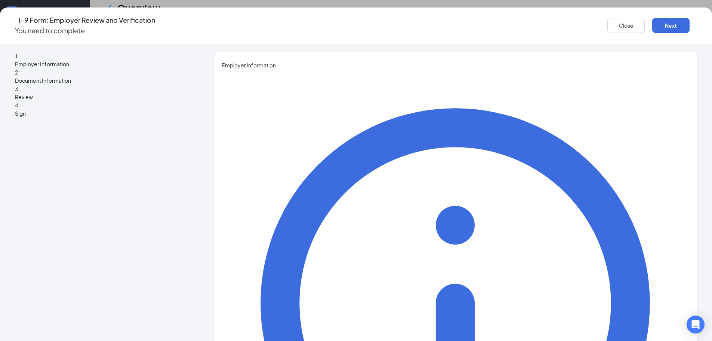
type input "GENERAL MANAGER"
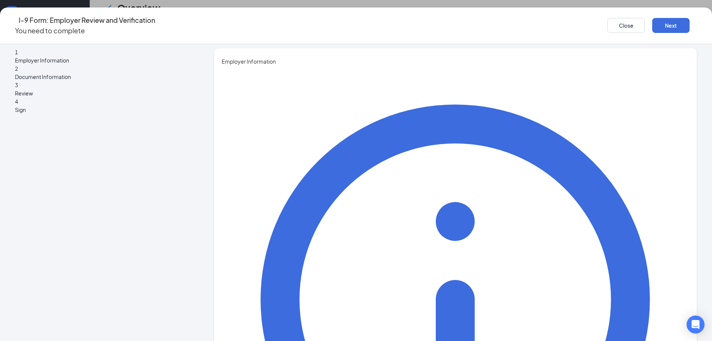
scroll to position [5, 0]
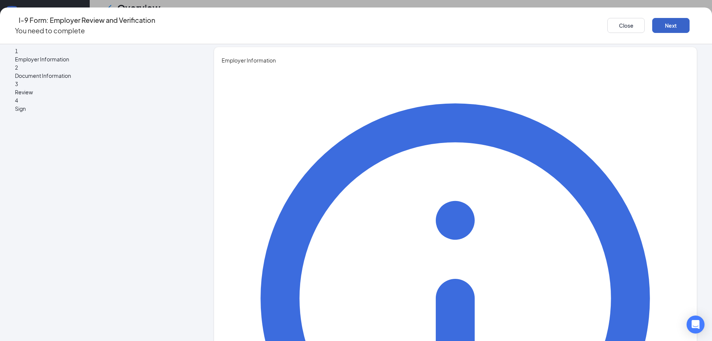
click at [653, 19] on button "Next" at bounding box center [671, 25] width 37 height 15
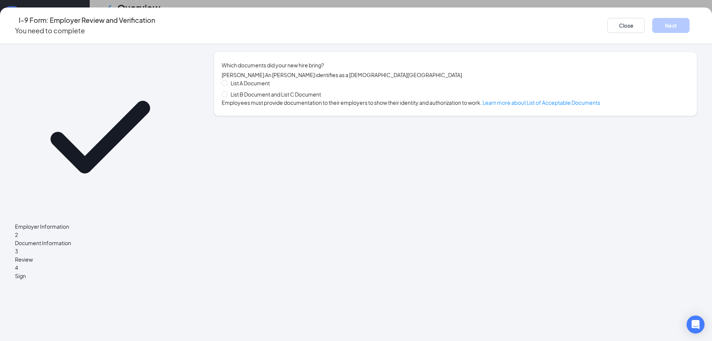
scroll to position [0, 0]
click at [292, 98] on span "List B Document and List C Document" at bounding box center [276, 94] width 96 height 8
click at [227, 96] on input "List B Document and List C Document" at bounding box center [224, 93] width 5 height 5
radio input "true"
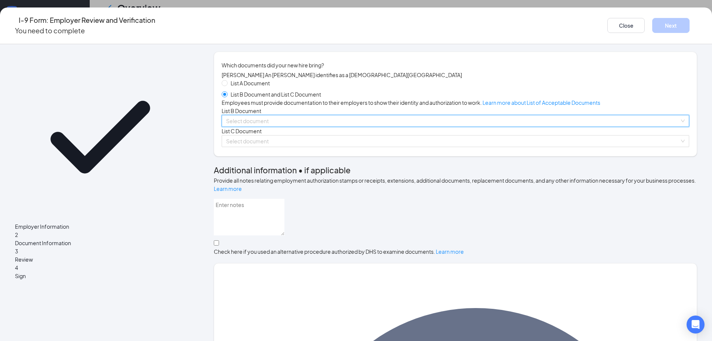
click at [302, 126] on input "search" at bounding box center [453, 120] width 454 height 11
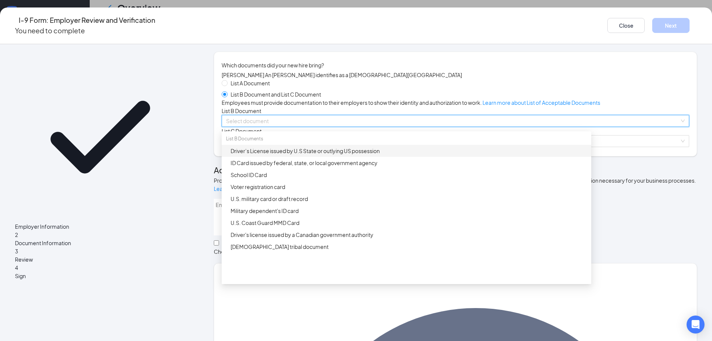
click at [296, 155] on div "Driver’s License issued by U.S State or outlying US possession" at bounding box center [409, 151] width 356 height 8
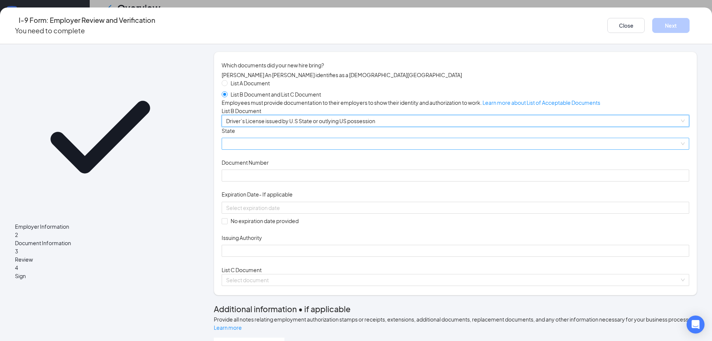
click at [298, 149] on span at bounding box center [455, 143] width 459 height 11
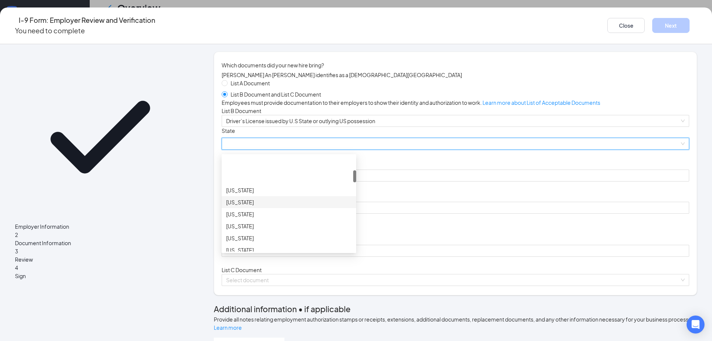
scroll to position [112, 0]
click at [269, 217] on div "[US_STATE]" at bounding box center [289, 212] width 126 height 8
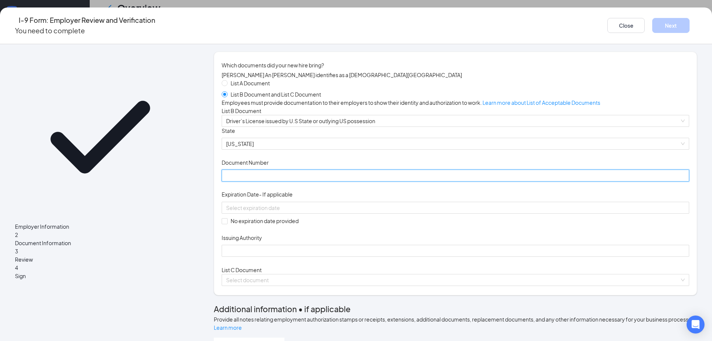
click at [300, 181] on input "Document Number" at bounding box center [456, 175] width 468 height 12
type input "051245871"
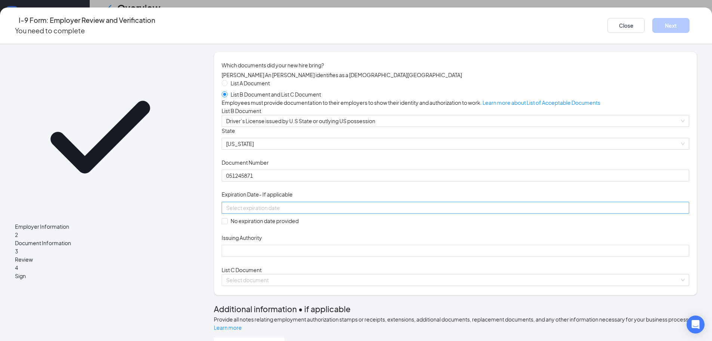
click at [286, 212] on input at bounding box center [454, 207] width 457 height 8
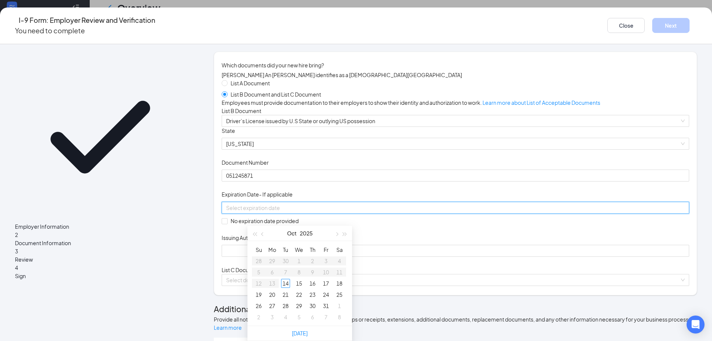
click at [375, 212] on div at bounding box center [455, 207] width 459 height 8
type input "[DATE]"
click at [262, 232] on span "button" at bounding box center [263, 234] width 4 height 4
click at [263, 232] on span "button" at bounding box center [263, 234] width 4 height 4
click at [346, 232] on span "button" at bounding box center [345, 234] width 4 height 4
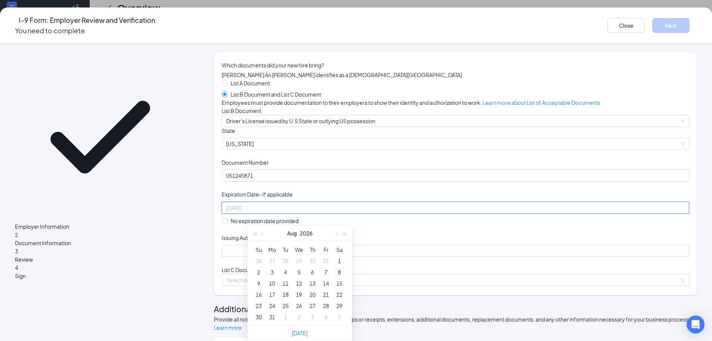
type input "[DATE]"
click at [339, 267] on div "8" at bounding box center [339, 271] width 9 height 9
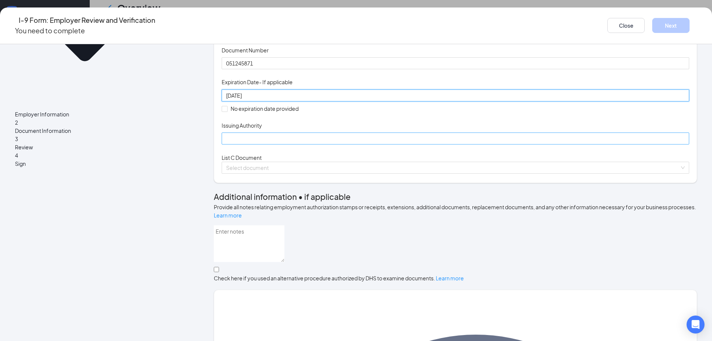
type input "[DATE]"
drag, startPoint x: 277, startPoint y: 199, endPoint x: 278, endPoint y: 204, distance: 5.8
click at [278, 144] on input "Issuing Authority" at bounding box center [456, 138] width 468 height 12
type input "[US_STATE]"
click at [279, 173] on input "search" at bounding box center [453, 167] width 454 height 11
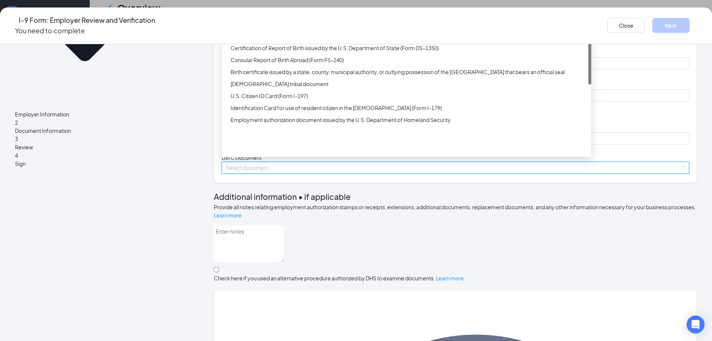
click at [304, 28] on div "Unrestricted Social Security Card" at bounding box center [409, 24] width 356 height 8
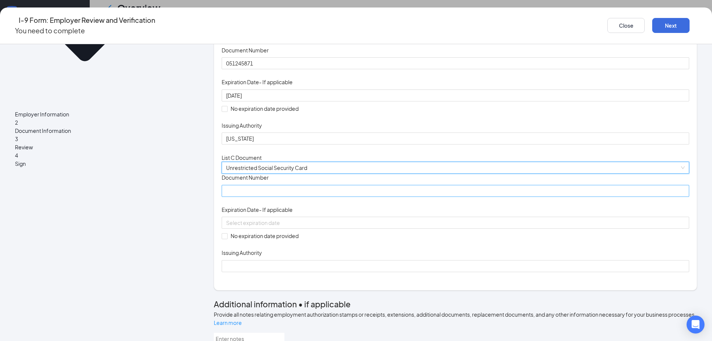
drag, startPoint x: 300, startPoint y: 294, endPoint x: 298, endPoint y: 289, distance: 5.4
click at [299, 272] on div "Document Title Unrestricted Social Security Card Document Number Expiration Dat…" at bounding box center [456, 223] width 468 height 98
click at [298, 197] on input "Document Number" at bounding box center [456, 191] width 468 height 12
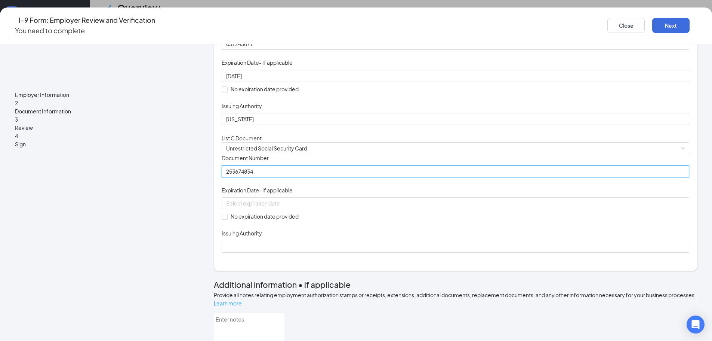
scroll to position [224, 0]
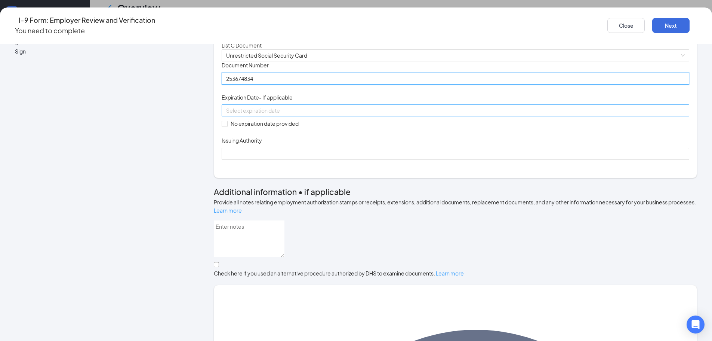
type input "253674834"
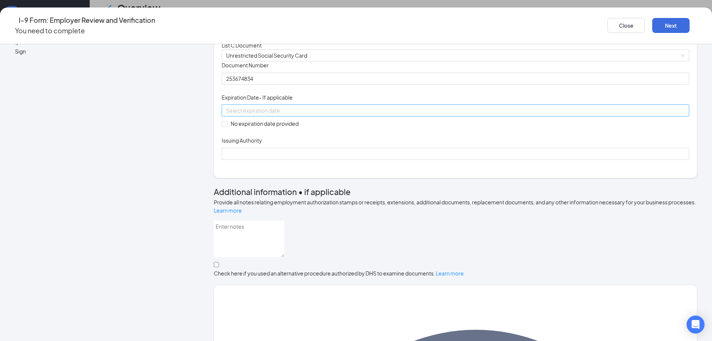
click at [331, 116] on div at bounding box center [456, 110] width 468 height 12
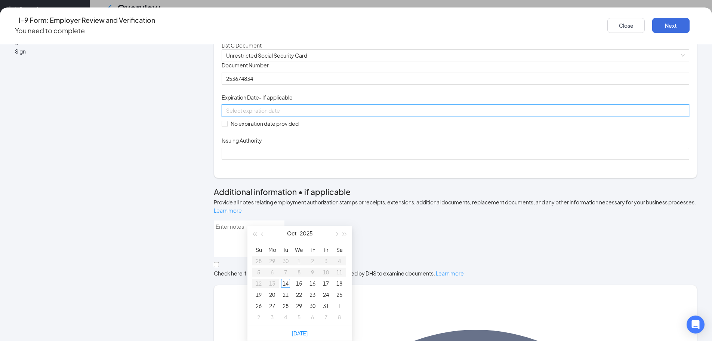
click at [231, 218] on div "Employer Information 2 Document Information 3 Review 4 Sign Which documents did…" at bounding box center [356, 288] width 683 height 923
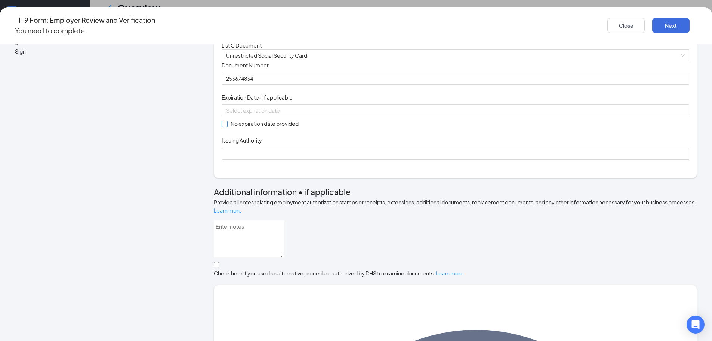
click at [227, 126] on input "No expiration date provided" at bounding box center [224, 123] width 5 height 5
checkbox input "true"
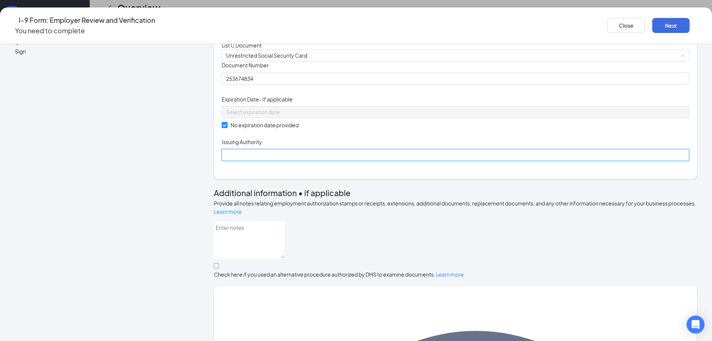
click at [278, 161] on input "Issuing Authority" at bounding box center [456, 155] width 468 height 12
type input "SSA"
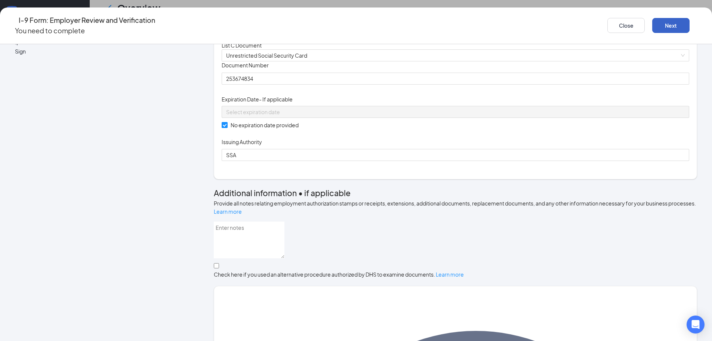
click at [653, 22] on button "Next" at bounding box center [671, 25] width 37 height 15
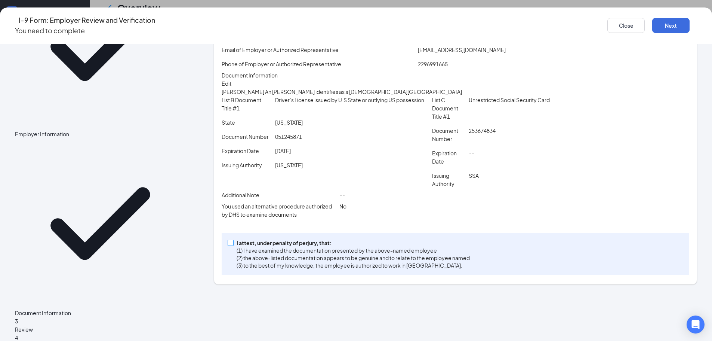
click at [234, 246] on span at bounding box center [231, 243] width 6 height 6
click at [233, 245] on input "I attest, under penalty of [PERSON_NAME], that: (1) I have examined the documen…" at bounding box center [230, 242] width 5 height 5
checkbox input "true"
click at [653, 21] on button "Next" at bounding box center [671, 25] width 37 height 15
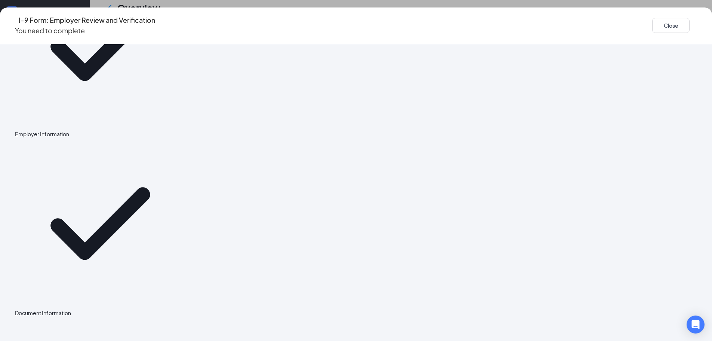
scroll to position [0, 0]
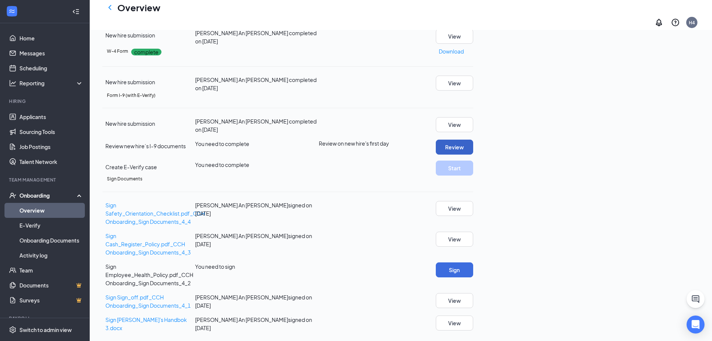
click at [473, 150] on button "Review" at bounding box center [454, 147] width 37 height 15
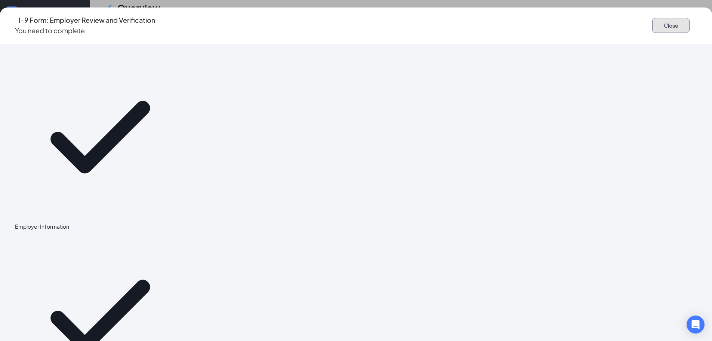
click at [653, 21] on button "Close" at bounding box center [671, 25] width 37 height 15
click at [653, 22] on button "Close" at bounding box center [671, 25] width 37 height 15
click at [698, 25] on icon "Ellipses" at bounding box center [698, 25] width 0 height 0
click at [653, 23] on button "Close" at bounding box center [671, 25] width 37 height 15
click at [72, 4] on div "I-9 Form: Employer Review and Verification You need to complete Close Employer …" at bounding box center [356, 170] width 712 height 341
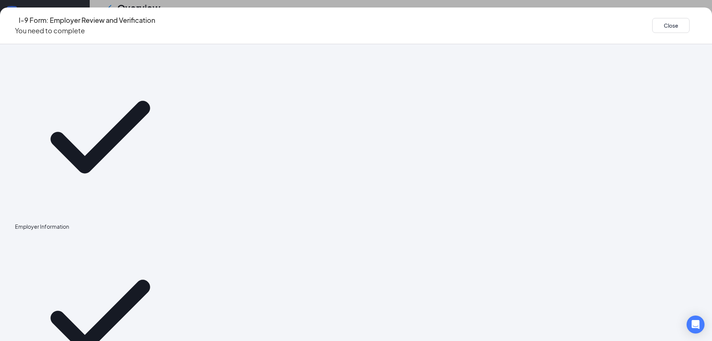
drag, startPoint x: 102, startPoint y: 124, endPoint x: 109, endPoint y: 115, distance: 11.7
click at [653, 21] on button "Close" at bounding box center [671, 25] width 37 height 15
click at [653, 23] on button "Close" at bounding box center [671, 25] width 37 height 15
